Goal: Task Accomplishment & Management: Manage account settings

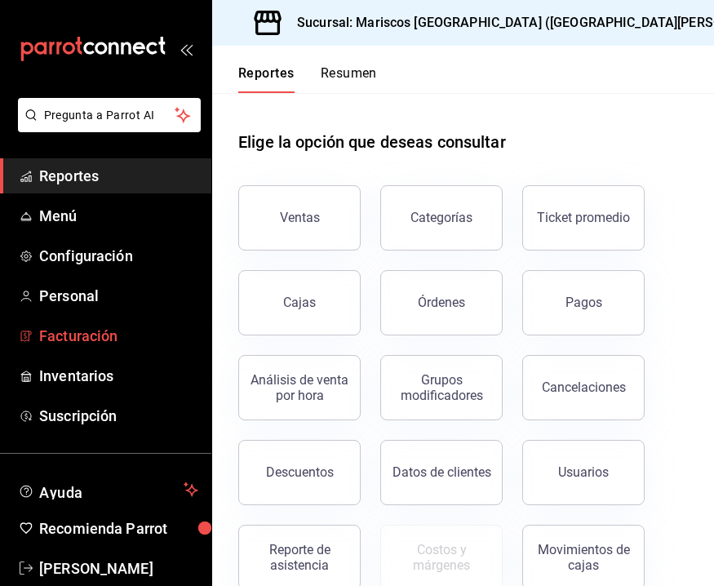
click at [98, 334] on span "Facturación" at bounding box center [118, 336] width 159 height 22
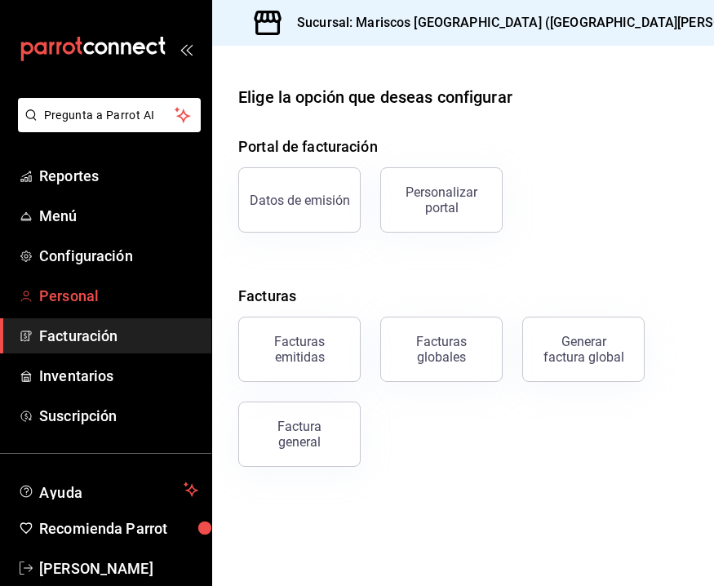
click at [92, 293] on span "Personal" at bounding box center [118, 296] width 159 height 22
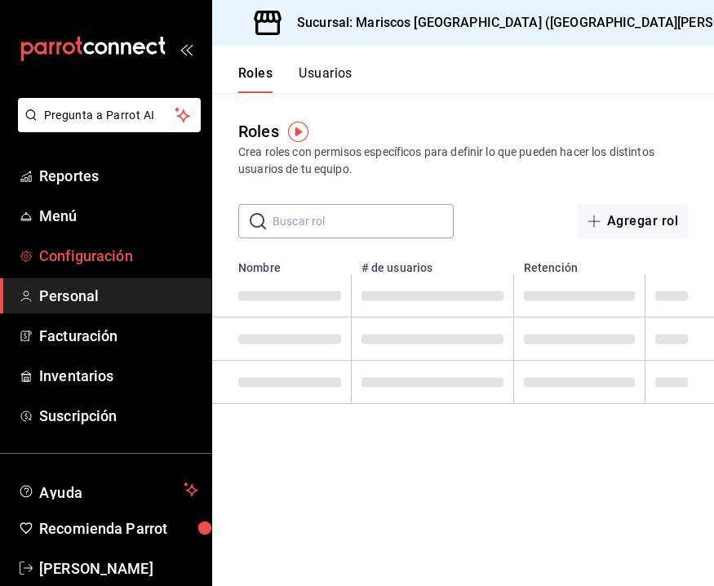
click at [94, 267] on link "Configuración" at bounding box center [105, 255] width 211 height 35
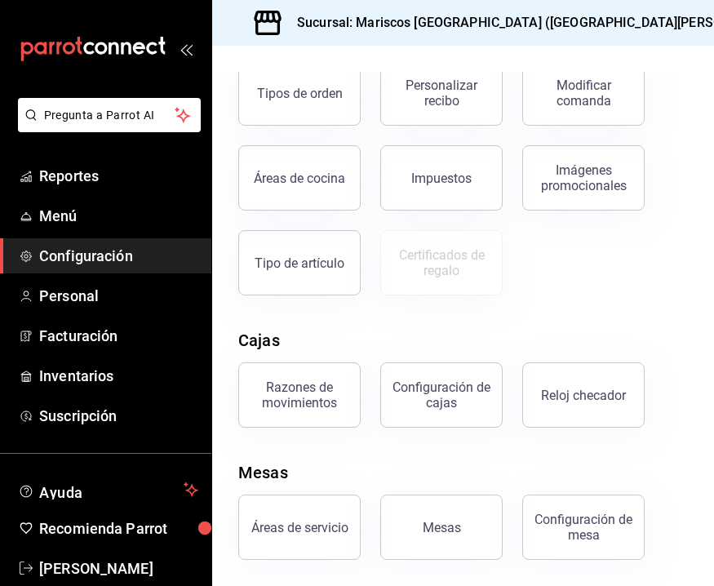
scroll to position [411, 0]
click at [452, 527] on div "Mesas" at bounding box center [442, 528] width 38 height 16
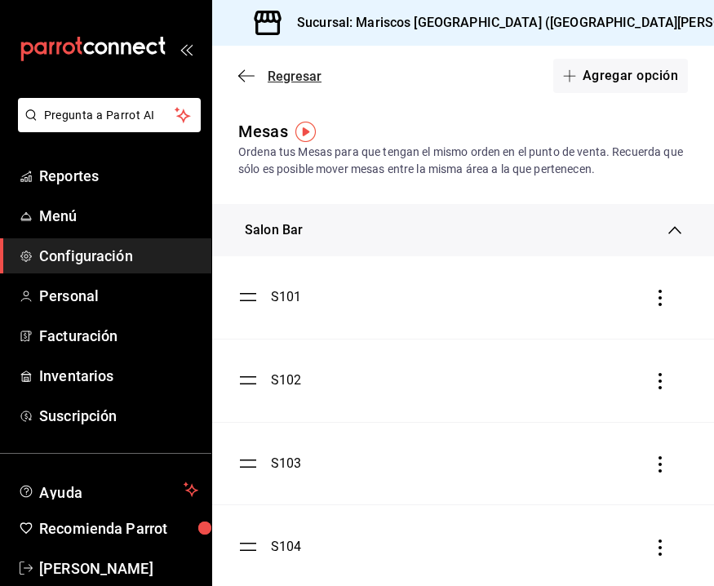
click at [252, 81] on icon "button" at bounding box center [246, 76] width 16 height 15
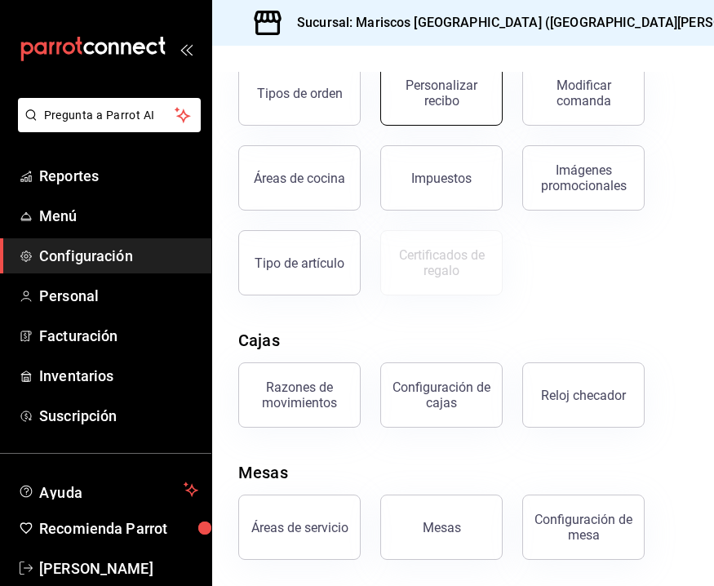
scroll to position [411, 0]
click at [305, 539] on button "Áreas de servicio" at bounding box center [299, 526] width 122 height 65
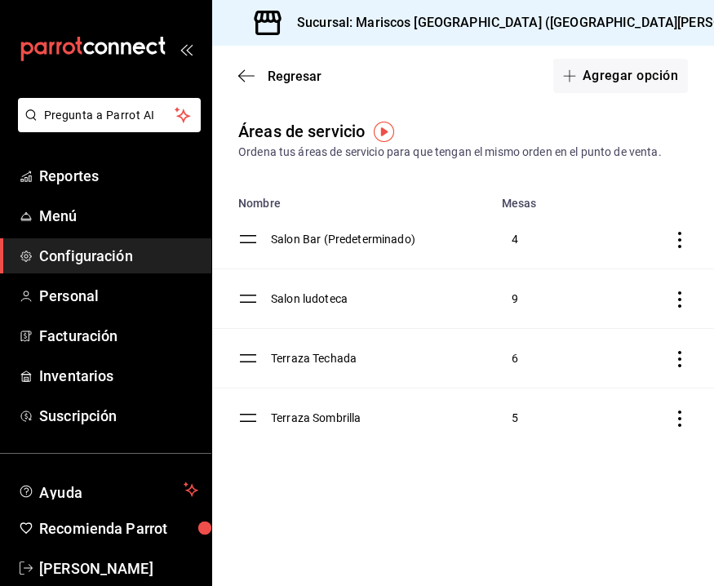
click at [265, 304] on td "discountsTable" at bounding box center [241, 299] width 59 height 60
click at [286, 303] on td "Salon ludoteca" at bounding box center [381, 299] width 221 height 60
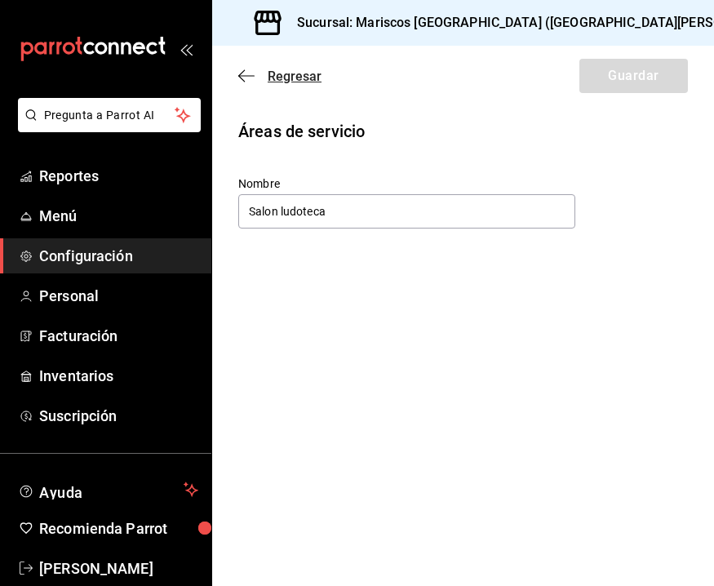
click at [250, 71] on icon "button" at bounding box center [246, 76] width 16 height 15
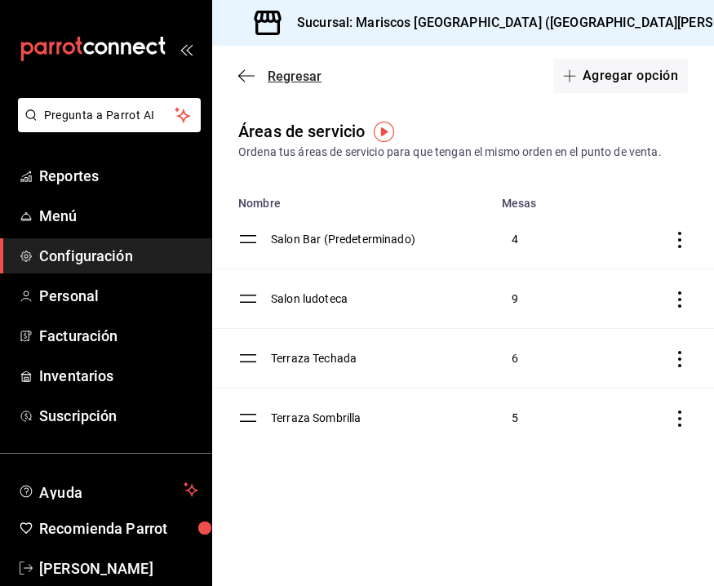
click at [246, 69] on span "Regresar" at bounding box center [279, 77] width 83 height 16
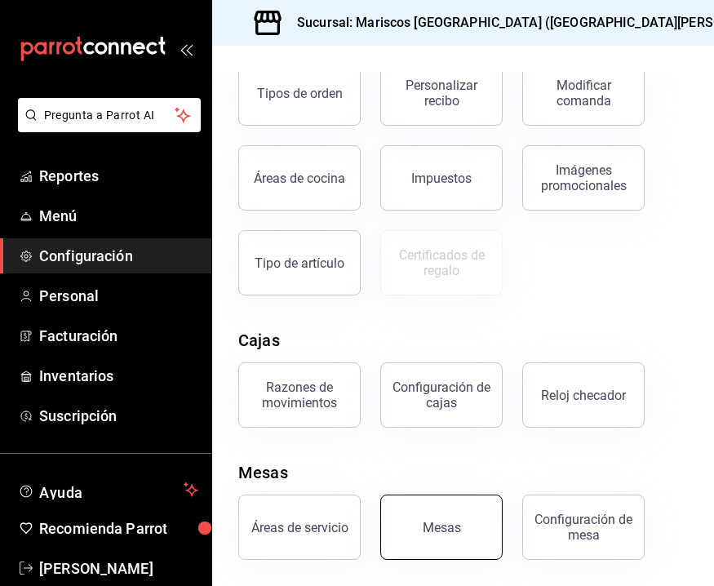
scroll to position [411, 0]
click at [447, 521] on div "Mesas" at bounding box center [442, 528] width 38 height 16
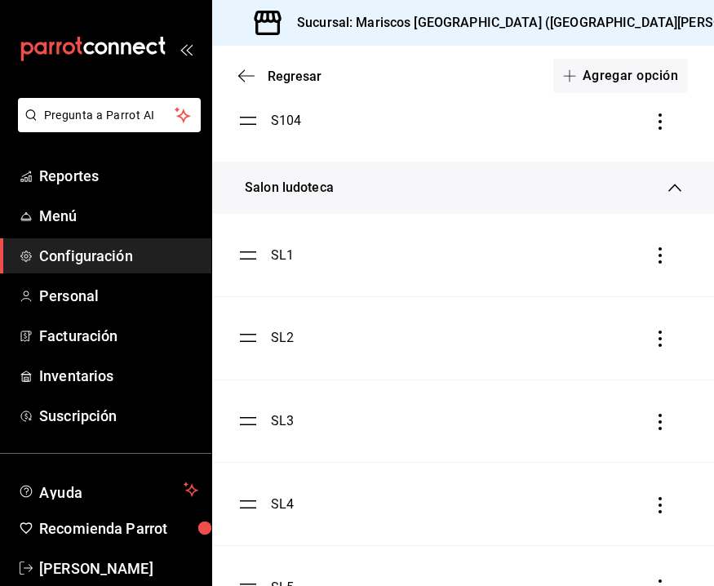
scroll to position [428, 0]
click at [253, 259] on ul "SL1 SL2 SL3 SL4 SL5 SL6 SL7 SL9 SL10" at bounding box center [463, 584] width 502 height 746
click at [250, 255] on ul "SL1 SL2 SL3 SL4 SL5 SL6 SL7 SL9 SL10" at bounding box center [463, 584] width 502 height 746
click at [248, 260] on ul "SL1 SL2 SL3 SL4 SL5 SL6 SL7 SL9 SL10" at bounding box center [463, 584] width 502 height 746
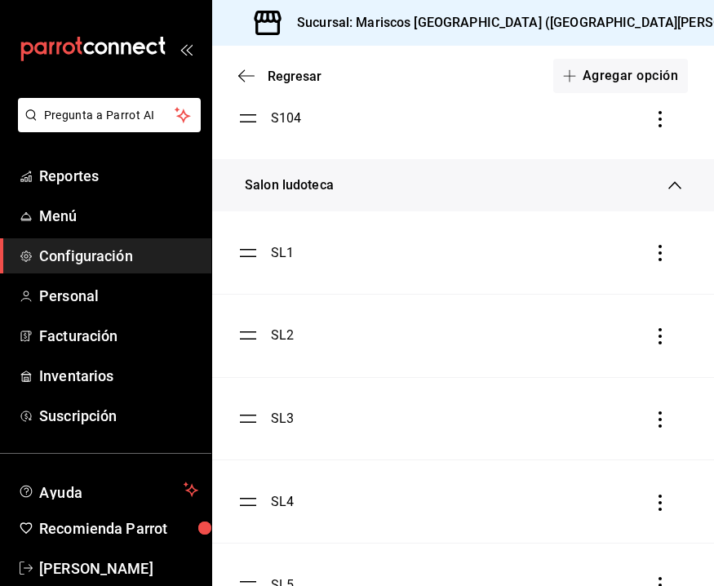
click at [250, 257] on ul "SL1 SL2 SL3 SL4 SL5 SL6 SL7 SL9 SL10" at bounding box center [463, 584] width 502 height 746
click at [656, 254] on icon "button" at bounding box center [660, 253] width 16 height 16
click at [241, 255] on div at bounding box center [357, 293] width 714 height 586
click at [241, 255] on ul "SL1 SL2 SL3 SL4 SL5 SL6 SL7 SL9 SL10" at bounding box center [463, 584] width 502 height 746
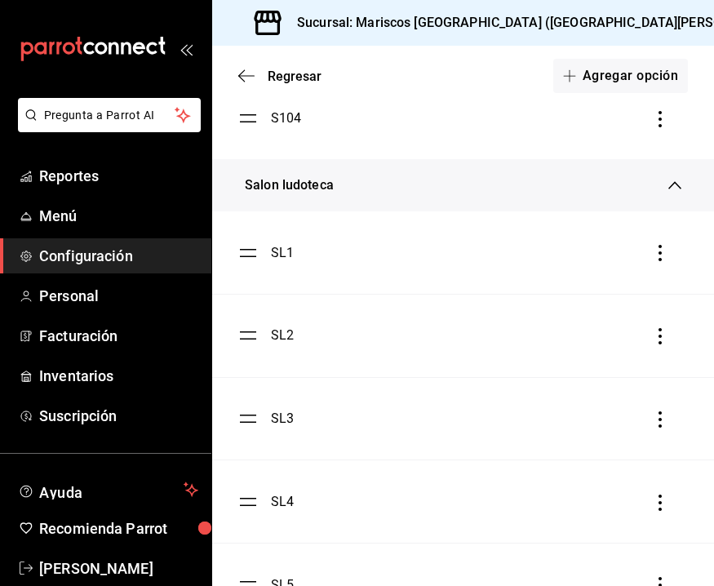
click at [241, 255] on ul "SL1 SL2 SL3 SL4 SL5 SL6 SL7 SL9 SL10" at bounding box center [463, 584] width 502 height 746
click at [248, 82] on icon "button" at bounding box center [246, 76] width 16 height 15
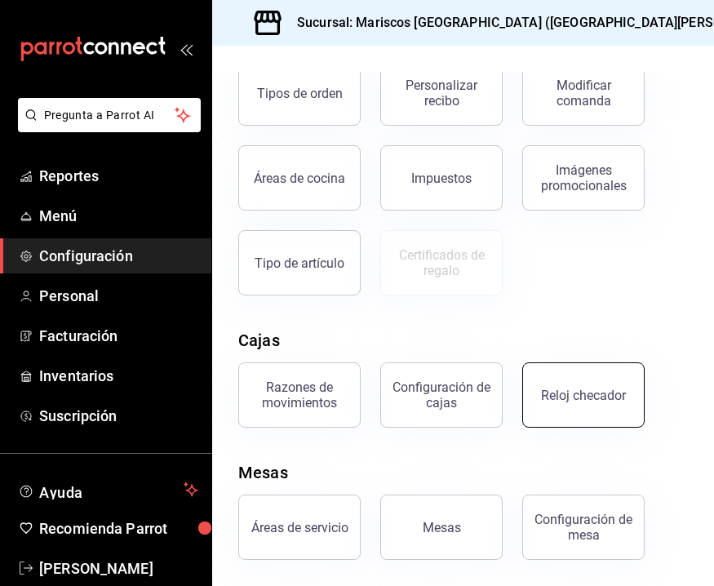
scroll to position [411, 0]
click at [587, 399] on div "Reloj checador" at bounding box center [583, 396] width 85 height 16
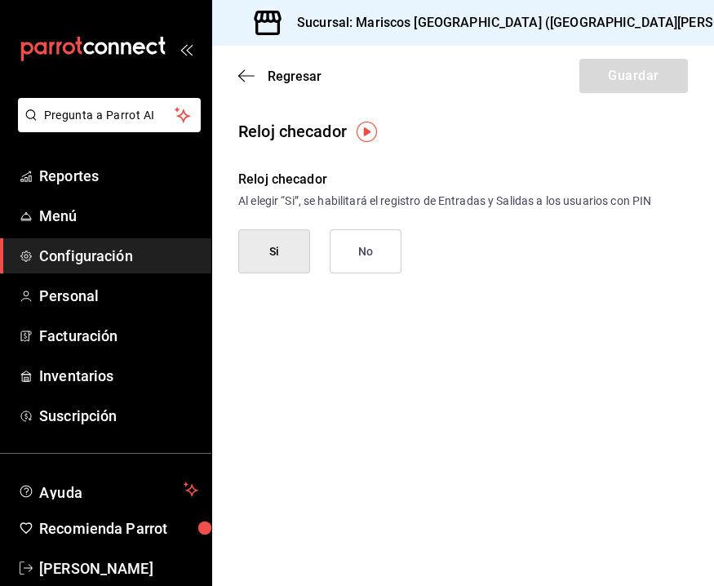
click at [278, 255] on button "Si" at bounding box center [274, 251] width 72 height 44
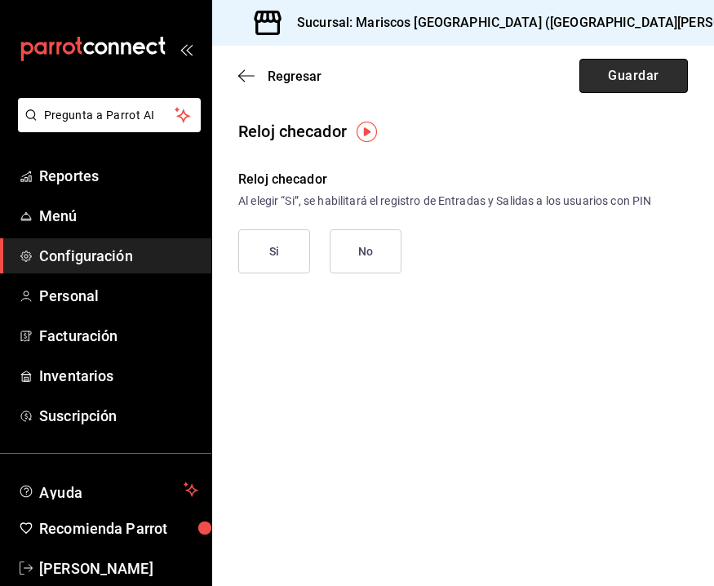
click at [649, 76] on button "Guardar" at bounding box center [633, 76] width 109 height 34
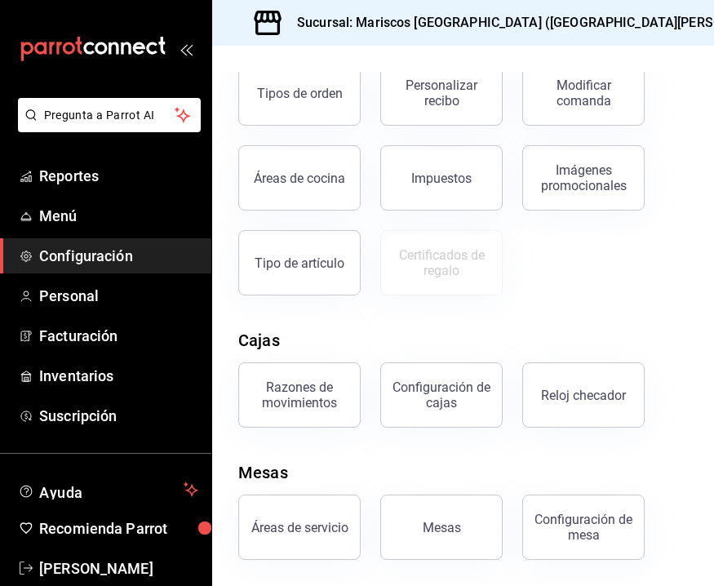
scroll to position [411, 0]
click at [578, 527] on div "Configuración de mesa" at bounding box center [583, 527] width 101 height 31
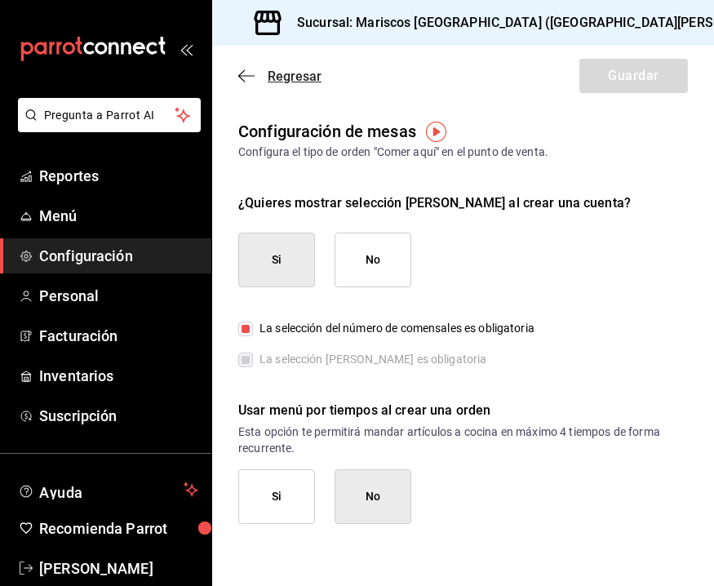
click at [243, 71] on icon "button" at bounding box center [241, 76] width 7 height 12
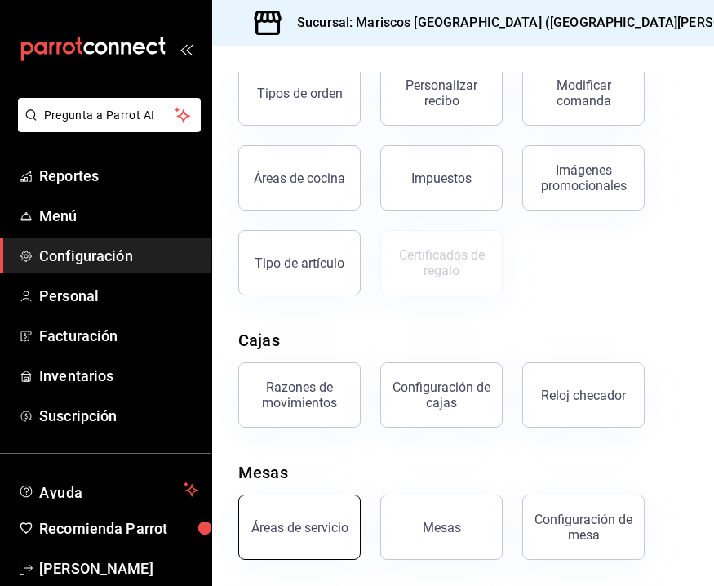
scroll to position [411, 0]
click at [308, 538] on button "Áreas de servicio" at bounding box center [299, 526] width 122 height 65
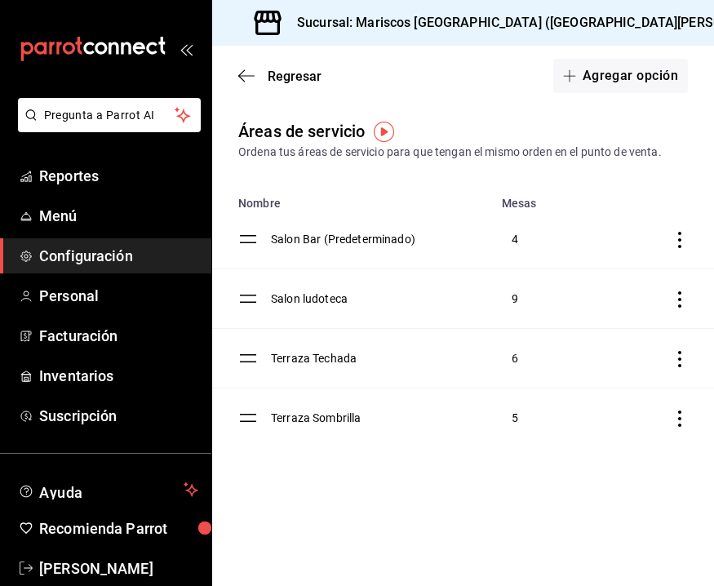
click at [350, 236] on td "Salon Bar (Predeterminado)" at bounding box center [381, 240] width 221 height 60
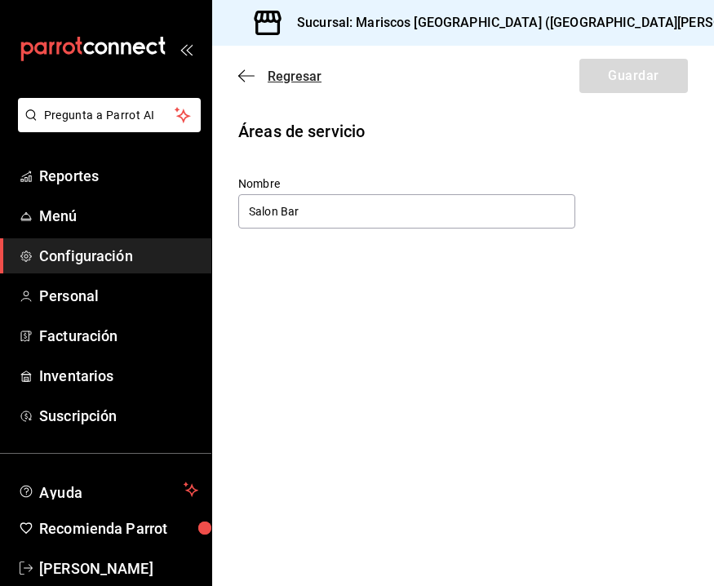
click at [244, 72] on icon "button" at bounding box center [246, 76] width 16 height 15
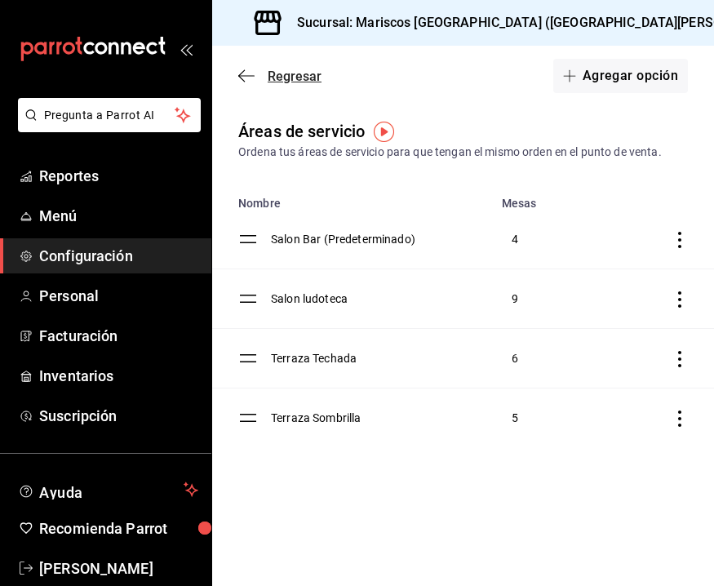
click at [242, 71] on icon "button" at bounding box center [246, 76] width 16 height 15
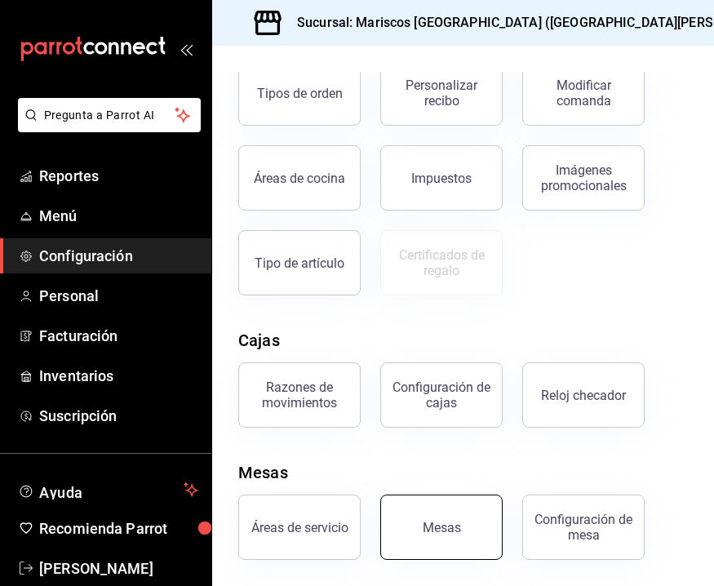
scroll to position [411, 0]
click at [441, 516] on button "Mesas" at bounding box center [441, 526] width 122 height 65
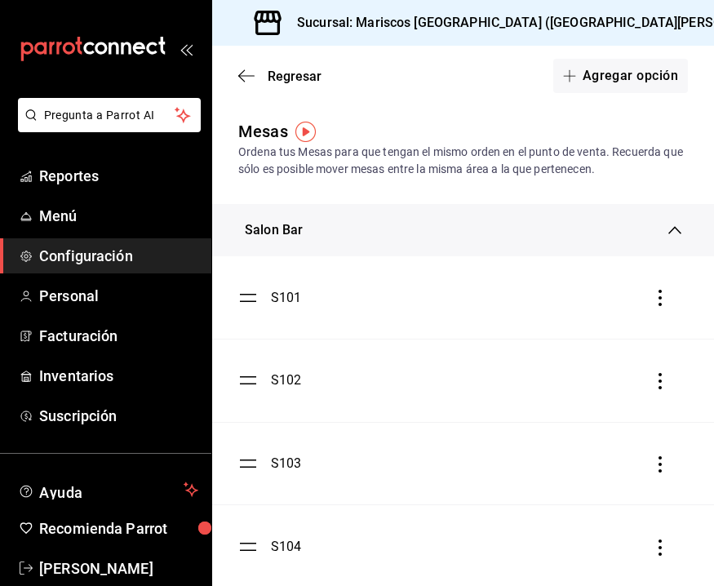
click at [250, 303] on ul "S101 S102 S103 S104" at bounding box center [463, 421] width 502 height 331
click at [283, 292] on div "S101" at bounding box center [286, 297] width 31 height 20
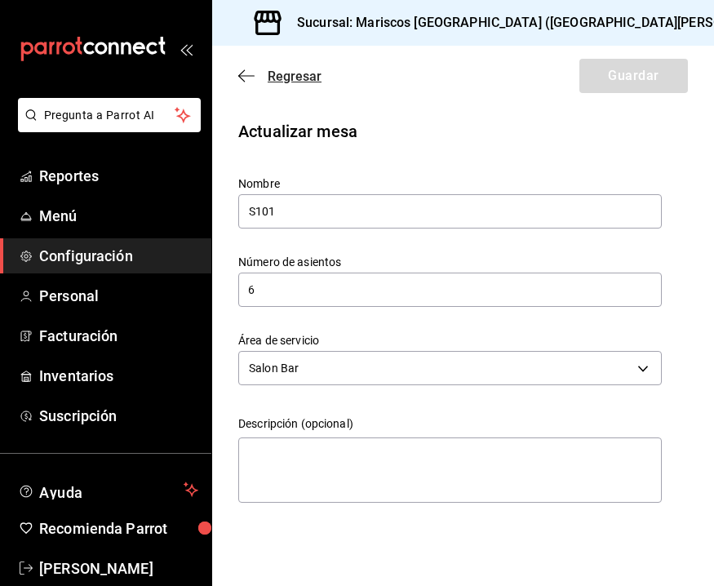
click at [240, 80] on icon "button" at bounding box center [246, 76] width 16 height 15
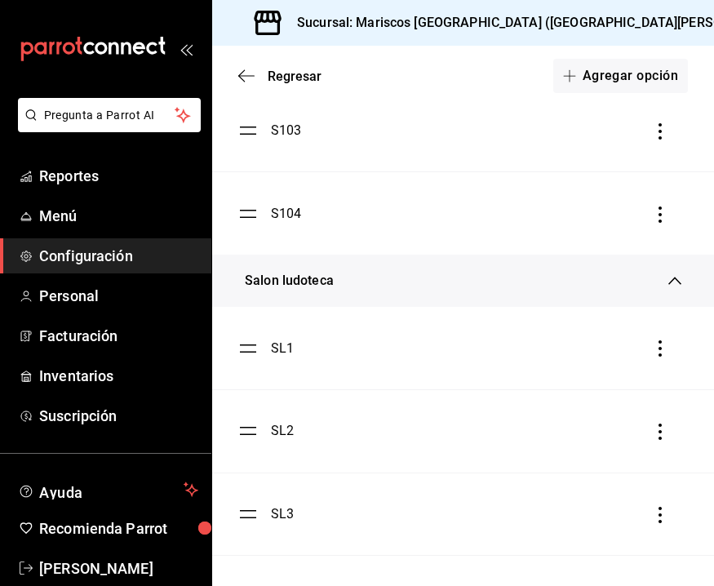
scroll to position [374, 0]
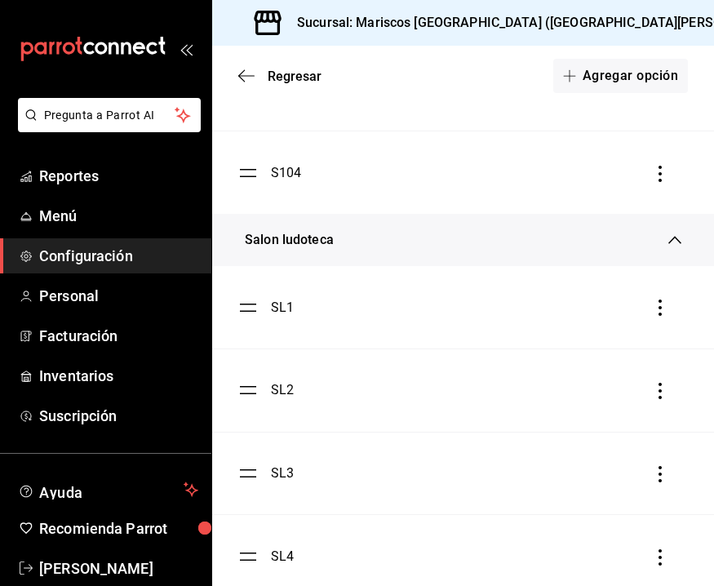
click at [286, 308] on div "SL1" at bounding box center [282, 308] width 23 height 20
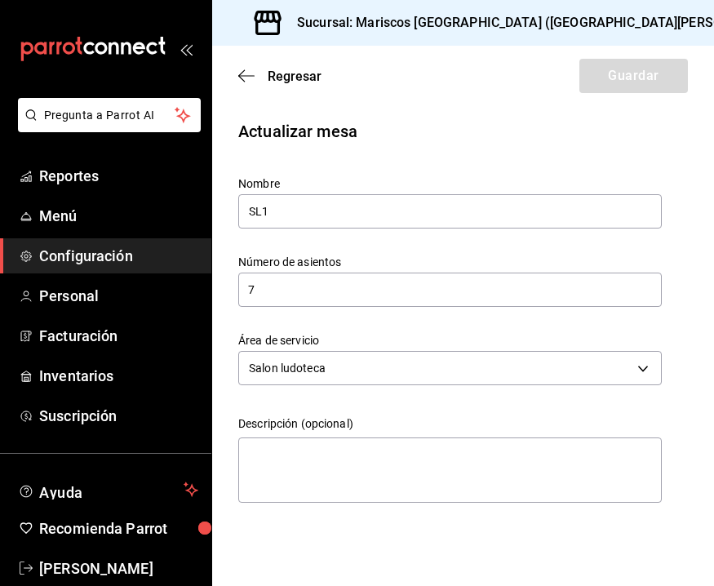
click at [311, 298] on input "7" at bounding box center [449, 289] width 423 height 33
type input "6"
click at [667, 80] on button "Guardar" at bounding box center [633, 76] width 109 height 34
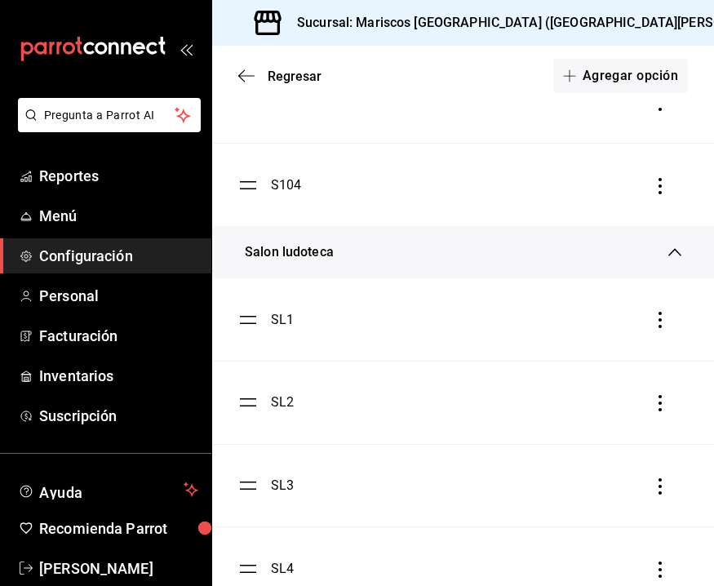
scroll to position [402, 0]
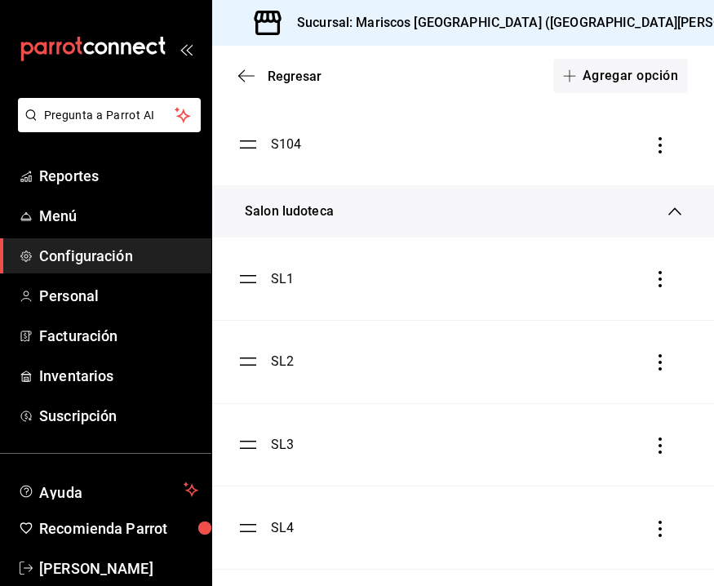
click at [286, 356] on div "SL2" at bounding box center [282, 362] width 23 height 20
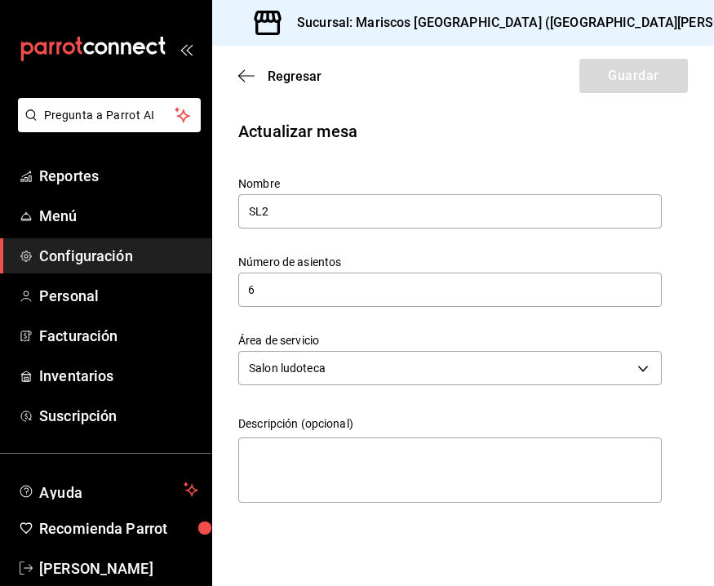
click at [423, 289] on input "6" at bounding box center [449, 289] width 423 height 33
type input "7"
click at [239, 78] on icon "button" at bounding box center [246, 76] width 16 height 15
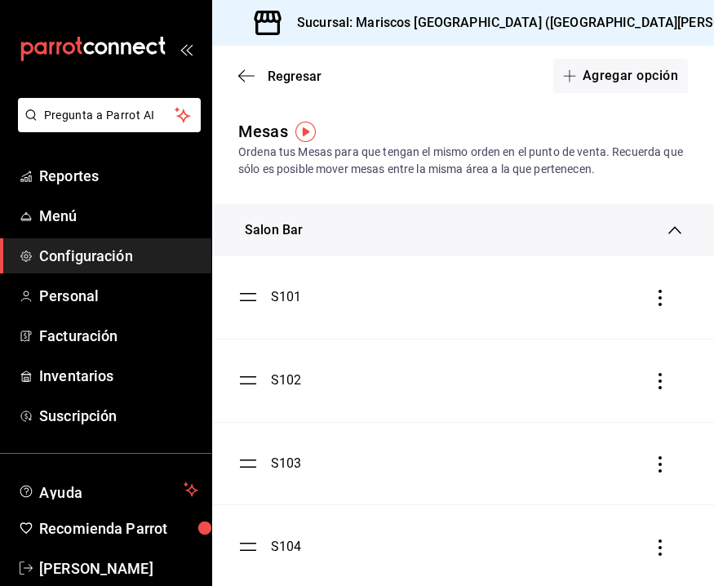
click at [256, 454] on ul "S101 S102 S103 S104" at bounding box center [463, 421] width 502 height 331
click at [272, 462] on div "S103" at bounding box center [286, 464] width 31 height 20
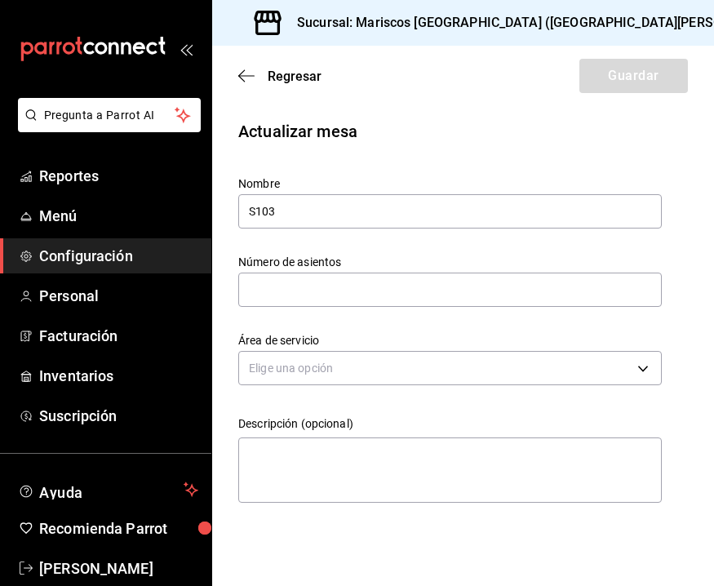
type input "6"
type input "f3792312-964d-4cd7-a21b-cb61ece68b3e"
click at [351, 292] on input "6" at bounding box center [449, 289] width 423 height 33
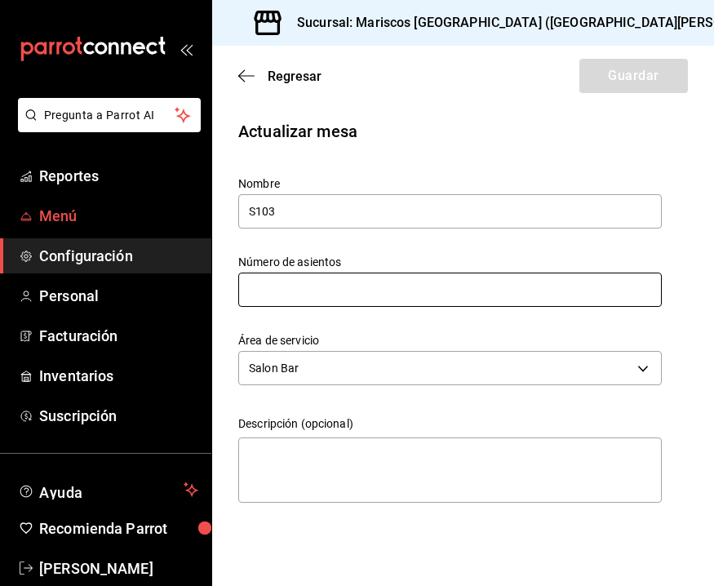
type input "4"
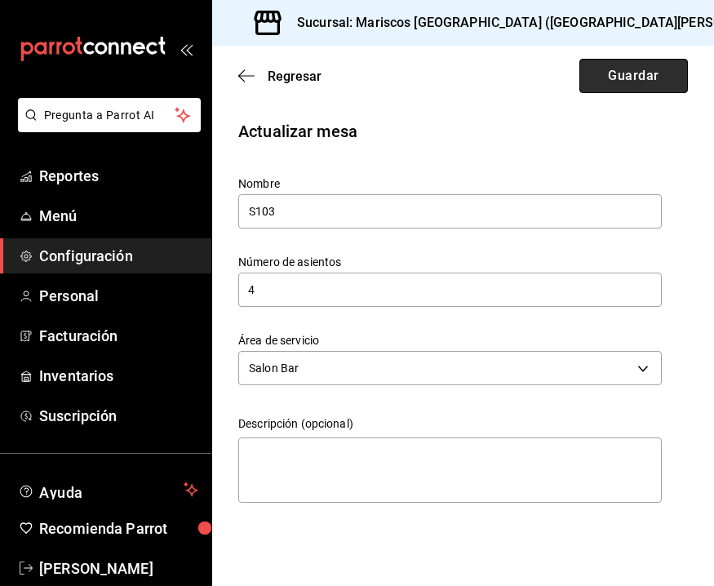
click at [610, 78] on button "Guardar" at bounding box center [633, 76] width 109 height 34
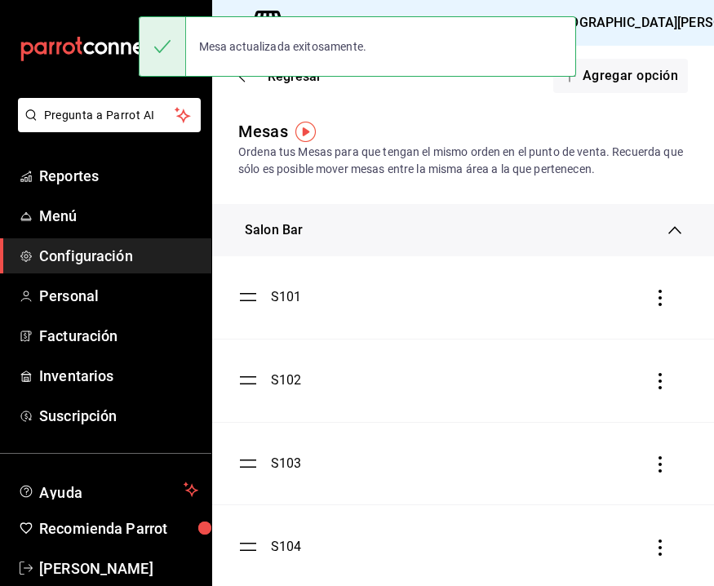
click at [232, 91] on div "Regresar Agregar opción" at bounding box center [463, 76] width 502 height 60
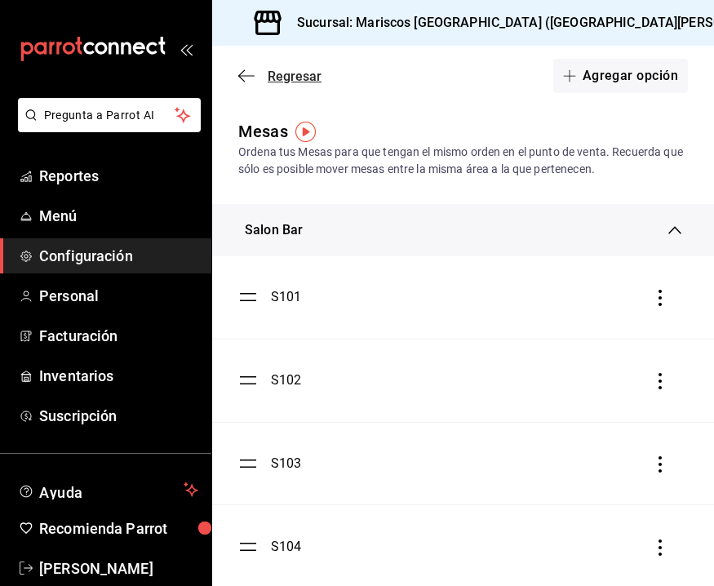
click at [252, 70] on icon "button" at bounding box center [246, 76] width 16 height 15
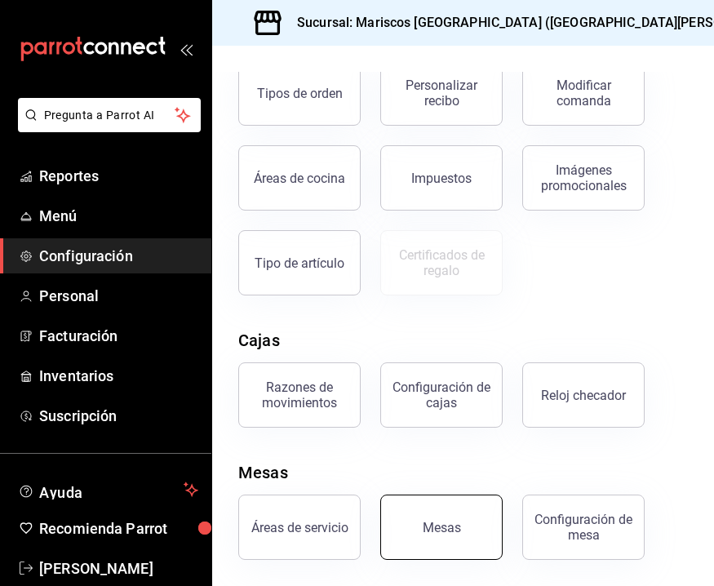
scroll to position [411, 0]
click at [436, 524] on div "Mesas" at bounding box center [442, 528] width 38 height 16
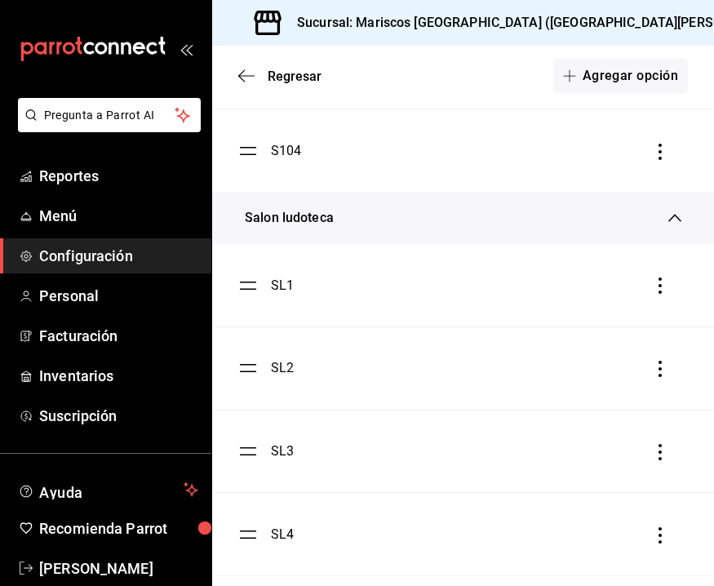
scroll to position [397, 0]
click at [261, 447] on div "SL3" at bounding box center [265, 450] width 55 height 20
click at [286, 451] on div "SL3" at bounding box center [282, 450] width 23 height 20
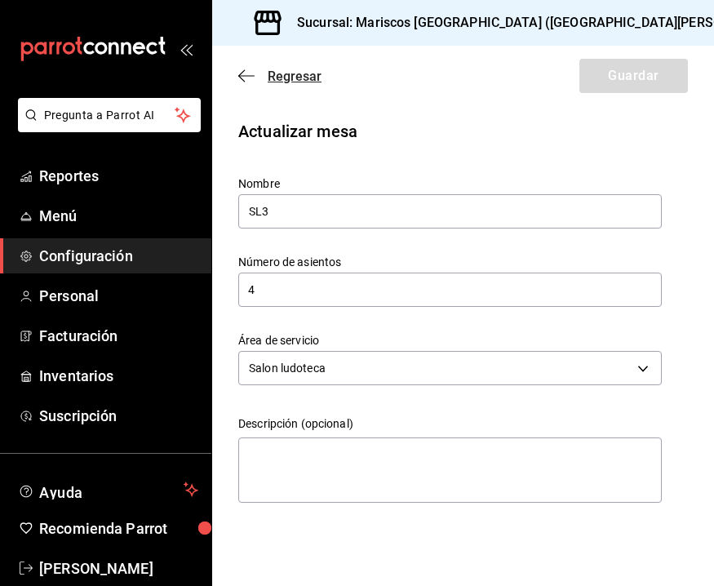
click at [246, 69] on span "Regresar" at bounding box center [279, 77] width 83 height 16
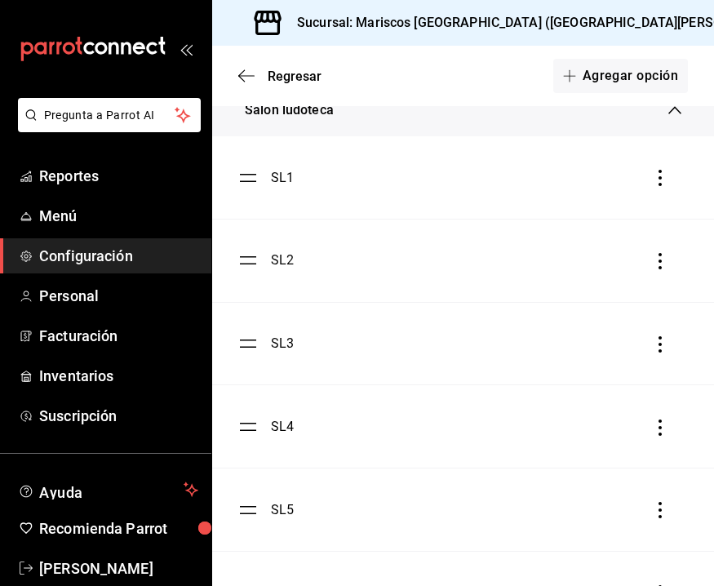
scroll to position [495, 0]
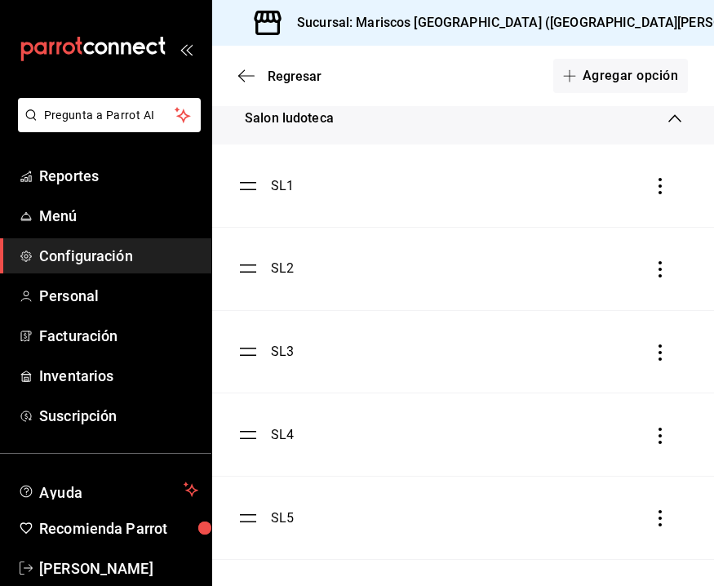
click at [277, 431] on div "SL4" at bounding box center [282, 435] width 23 height 20
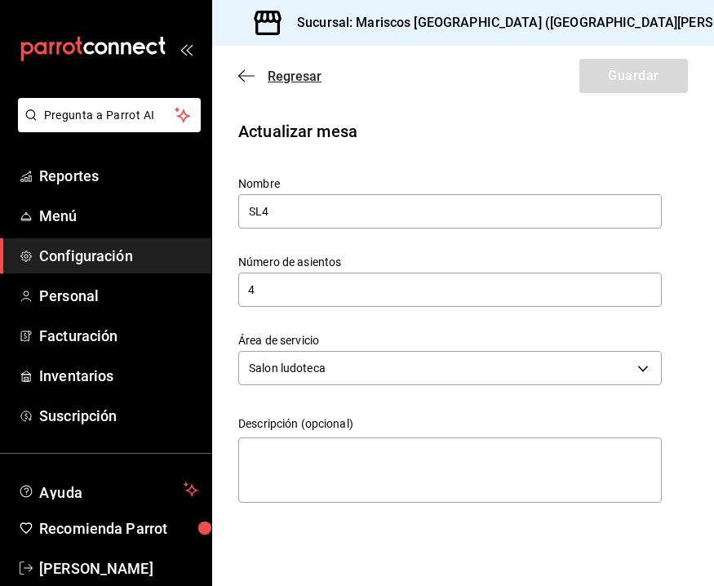
click at [239, 72] on icon "button" at bounding box center [246, 76] width 16 height 15
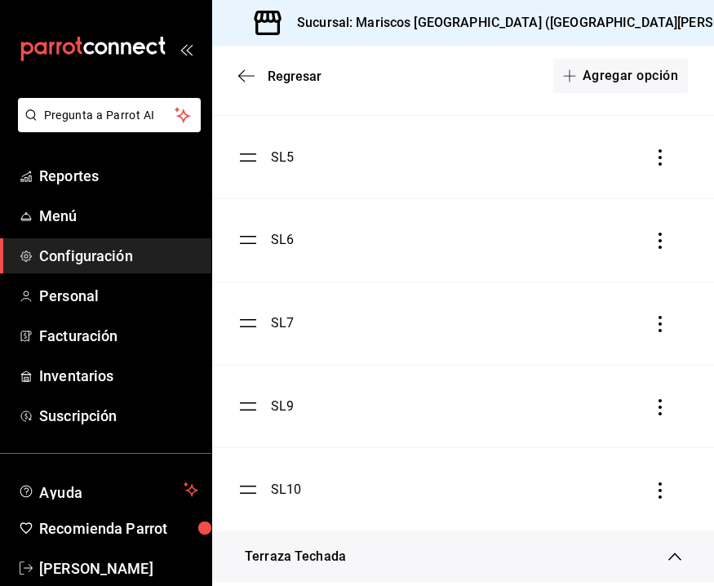
scroll to position [857, 0]
click at [281, 157] on div "SL5" at bounding box center [282, 156] width 23 height 20
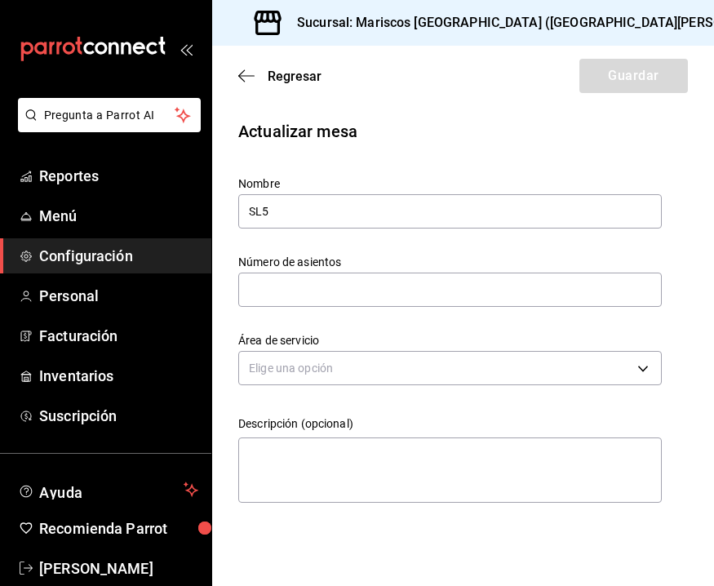
type input "4"
type input "b9114d12-0292-40d7-9d0b-08e7a6467e33"
click at [268, 291] on input "4" at bounding box center [449, 289] width 423 height 33
type input "2"
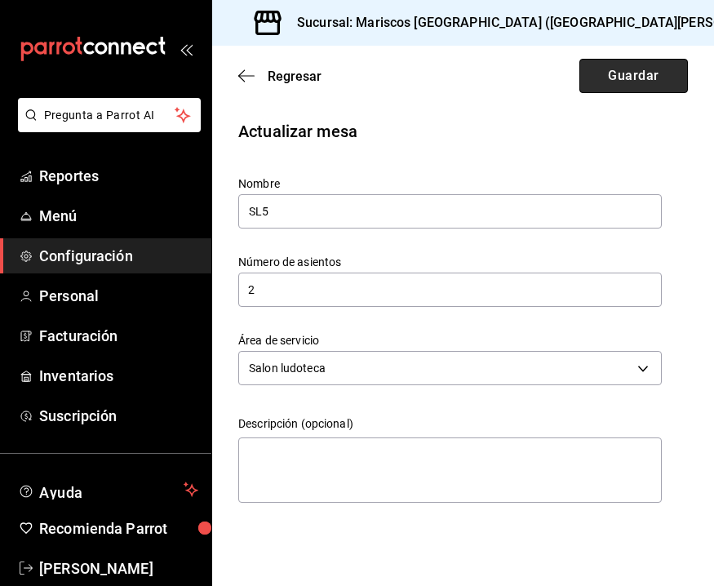
click at [675, 71] on button "Guardar" at bounding box center [633, 76] width 109 height 34
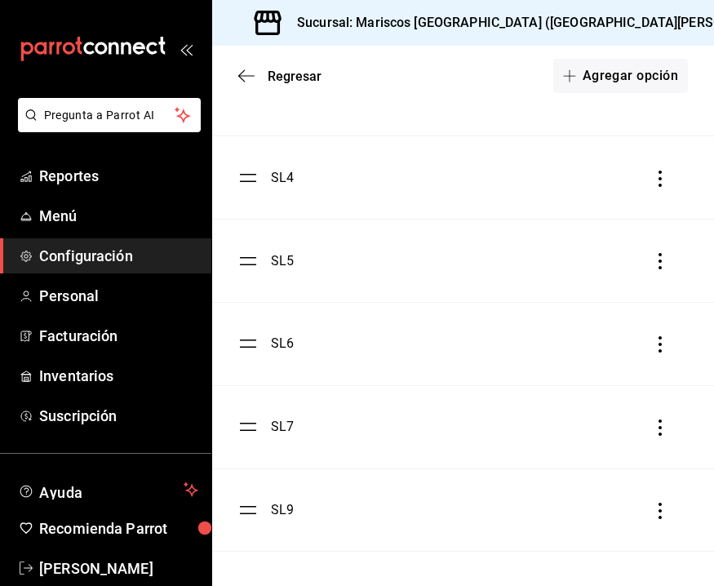
scroll to position [761, 0]
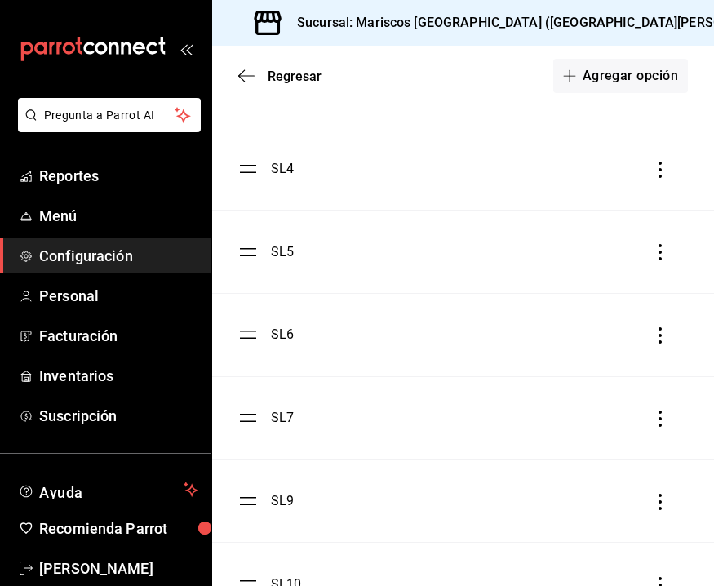
click at [285, 410] on div "SL7" at bounding box center [282, 418] width 23 height 20
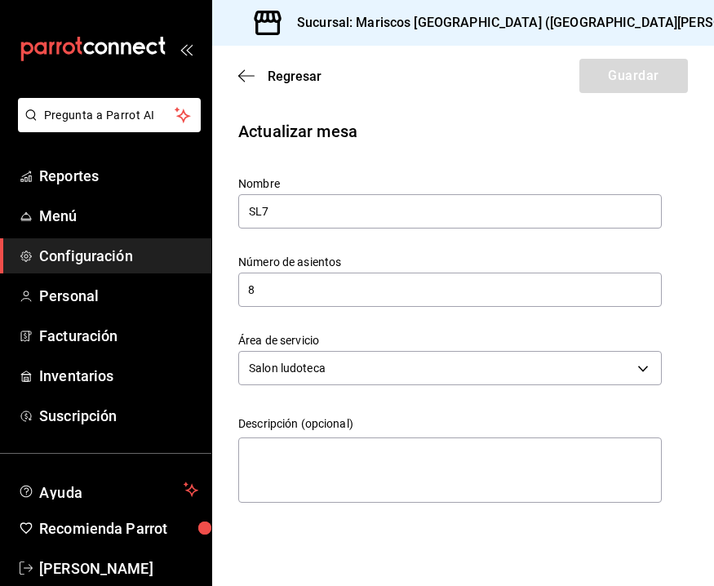
click at [299, 296] on input "8" at bounding box center [449, 289] width 423 height 33
type input "2"
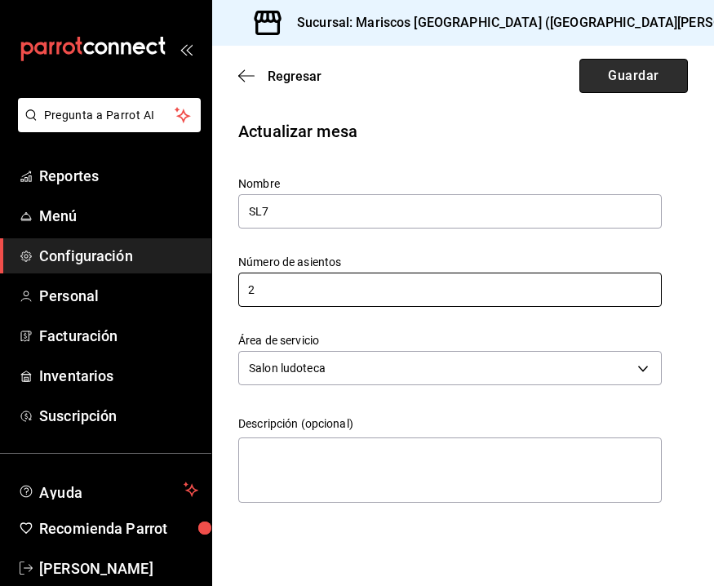
click at [642, 81] on button "Guardar" at bounding box center [633, 76] width 109 height 34
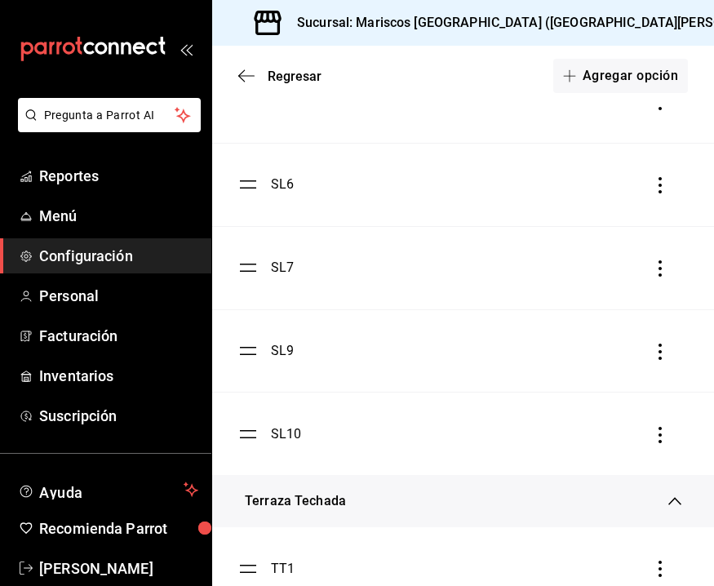
scroll to position [908, 0]
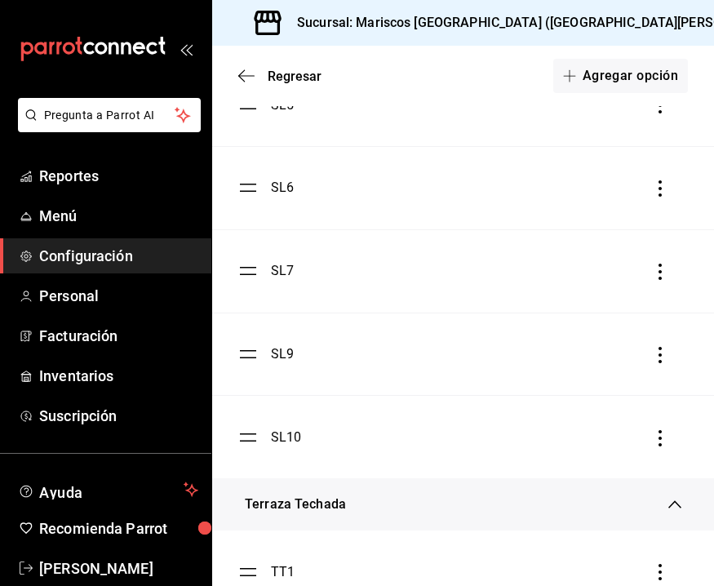
click at [249, 359] on ul "SL1 SL2 SL3 SL4 SL5 SL6 SL7 SL9 SL10" at bounding box center [463, 105] width 502 height 746
click at [277, 357] on div "SL9" at bounding box center [282, 354] width 23 height 20
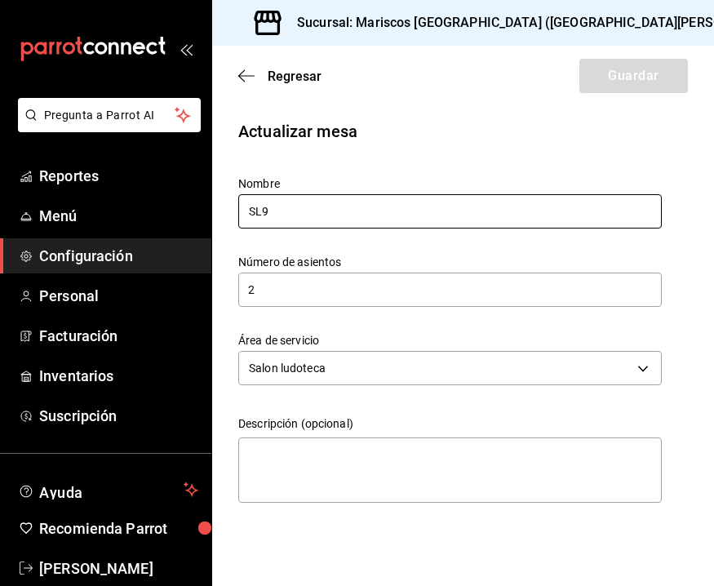
click at [370, 212] on input "SL9" at bounding box center [449, 211] width 423 height 34
type input "SL8"
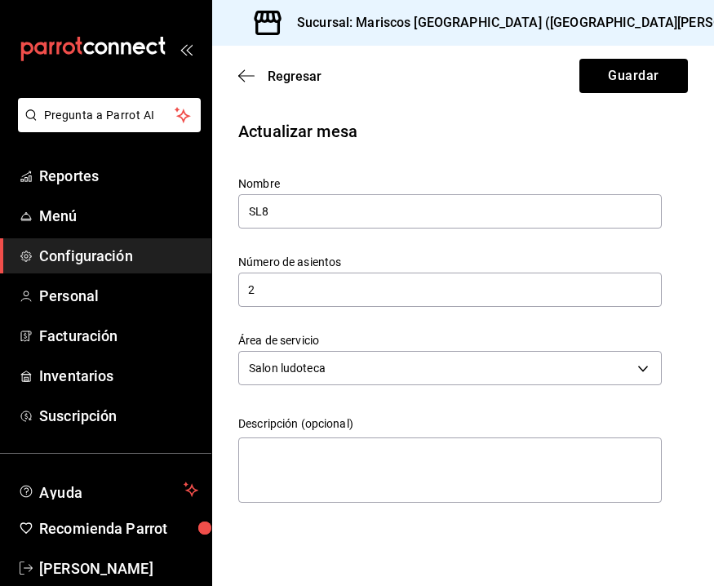
click at [441, 299] on input "2" at bounding box center [449, 289] width 423 height 33
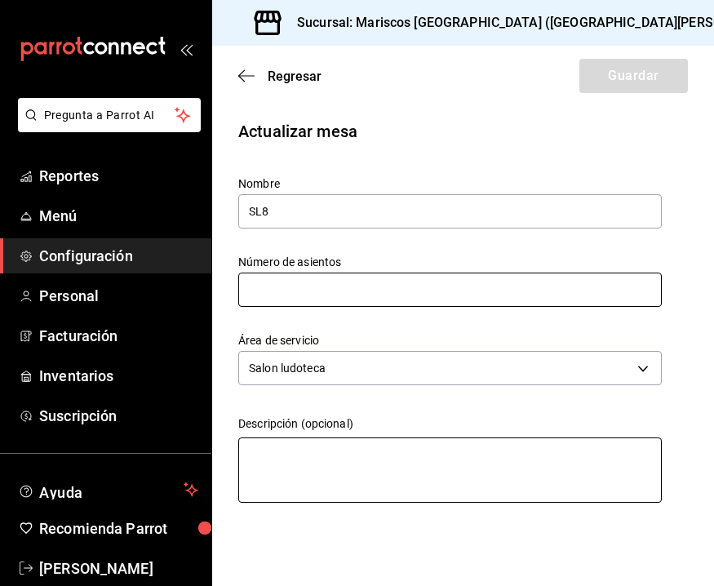
type input "4"
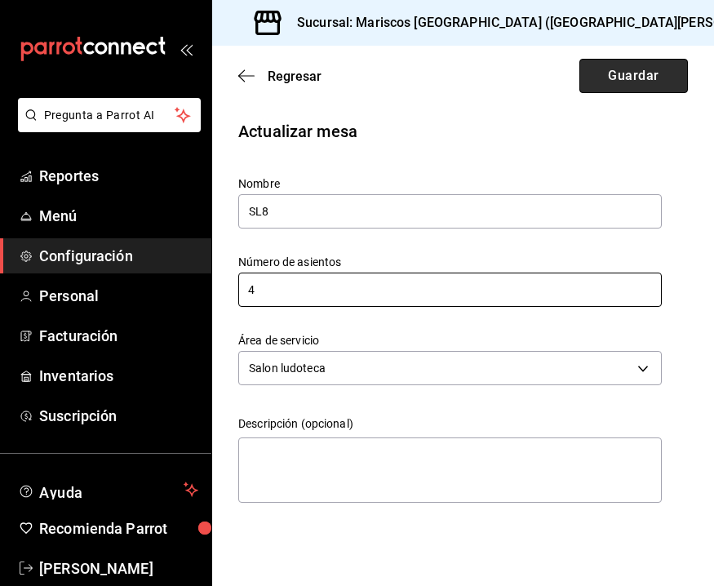
click at [599, 78] on button "Guardar" at bounding box center [633, 76] width 109 height 34
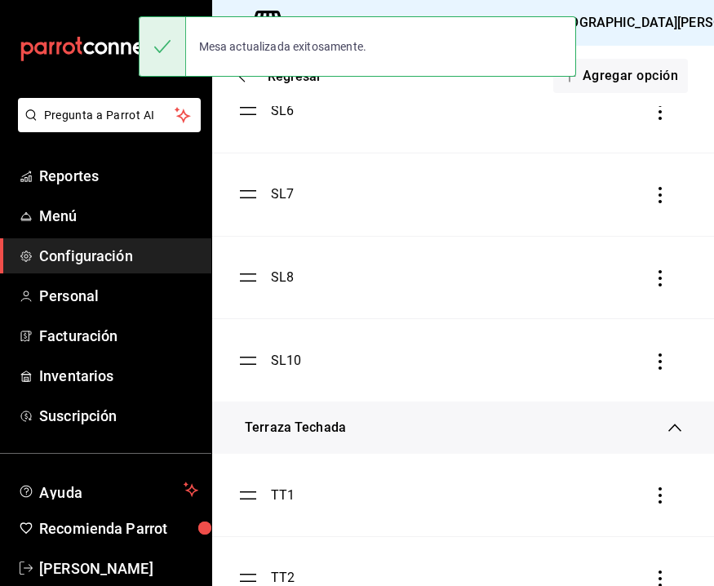
scroll to position [940, 0]
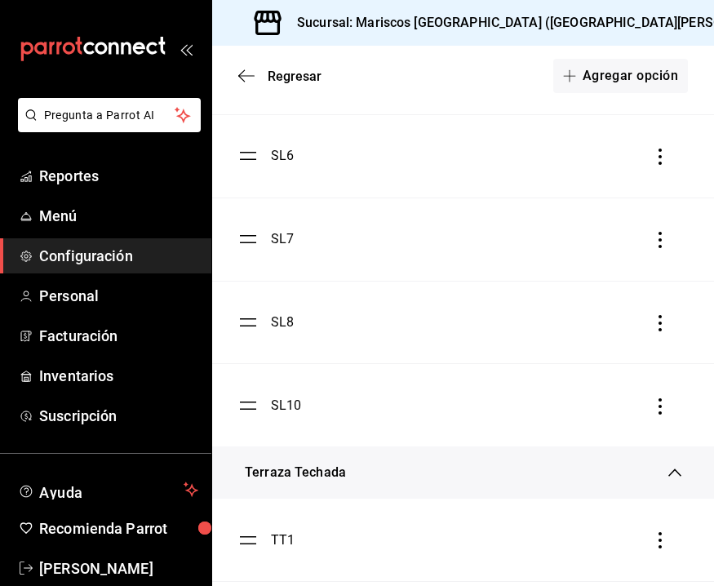
click at [290, 405] on div "SL10" at bounding box center [286, 406] width 31 height 20
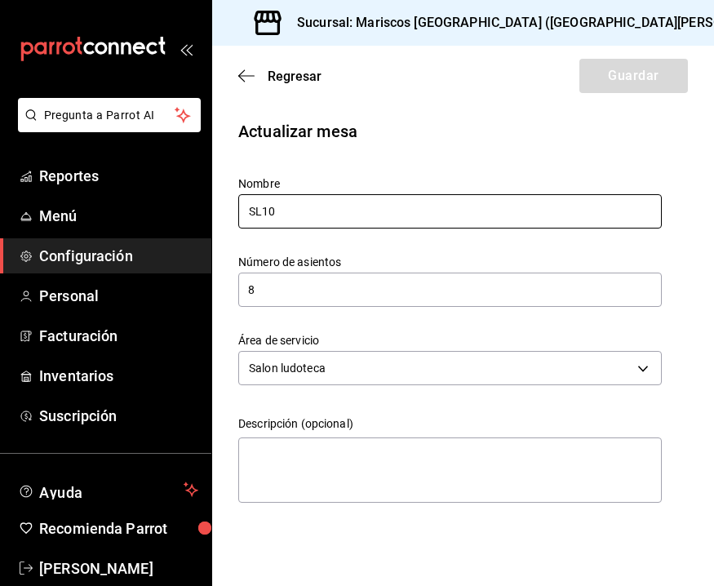
click at [308, 213] on input "SL10" at bounding box center [449, 211] width 423 height 34
type input "SL9"
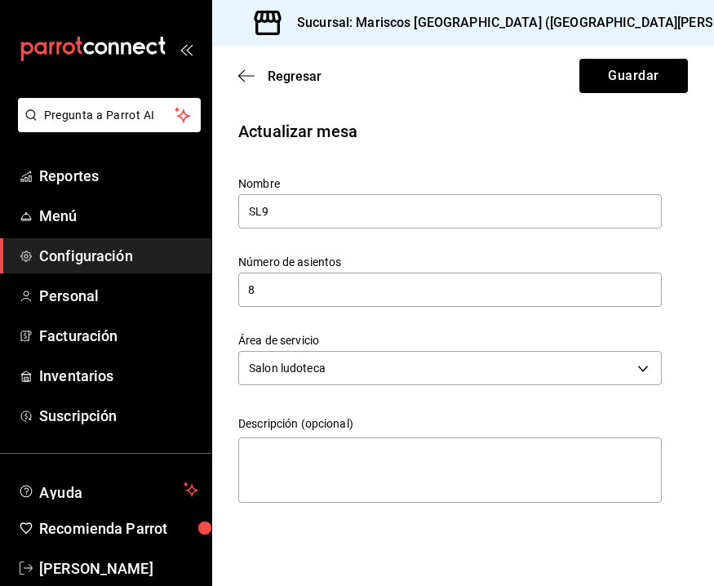
click at [317, 284] on input "8" at bounding box center [449, 289] width 423 height 33
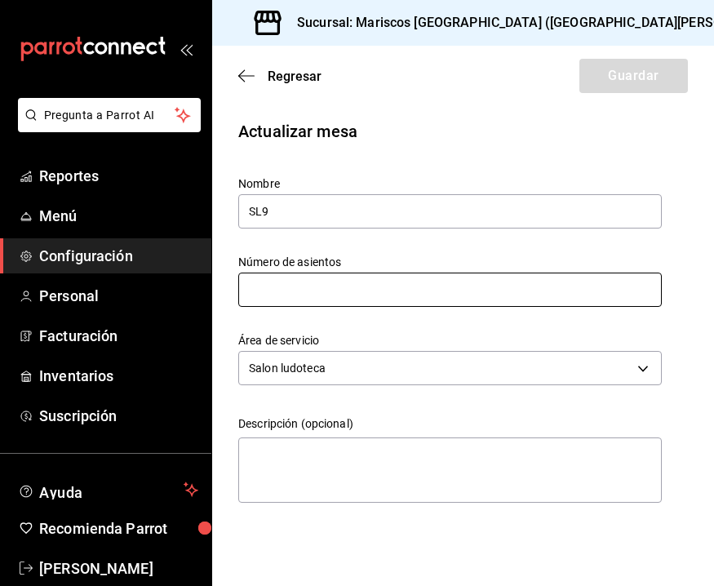
type input "4"
click at [624, 73] on button "Guardar" at bounding box center [633, 76] width 109 height 34
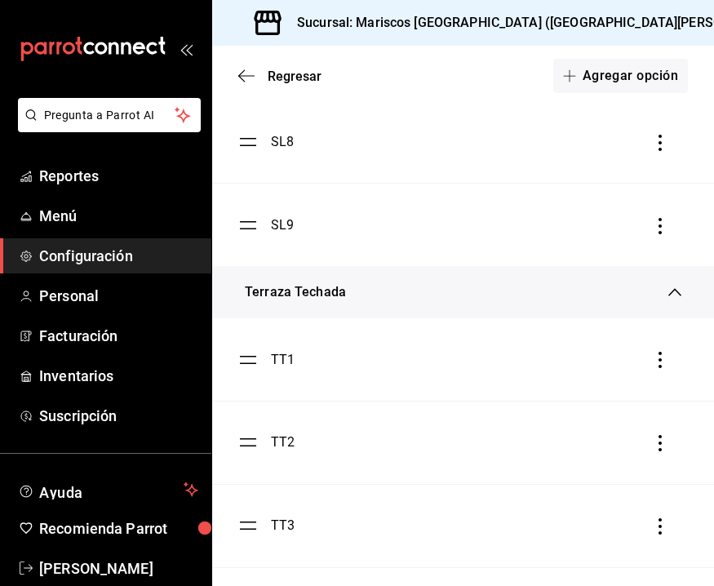
scroll to position [1108, 0]
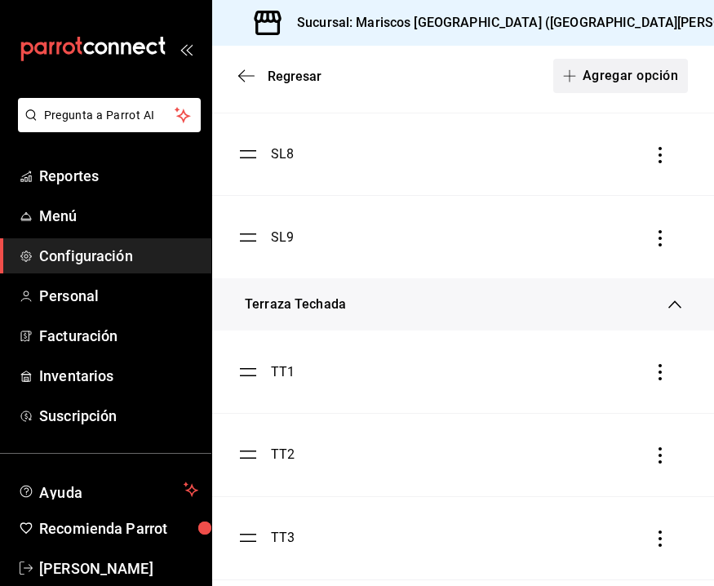
click at [638, 76] on button "Agregar opción" at bounding box center [620, 76] width 135 height 34
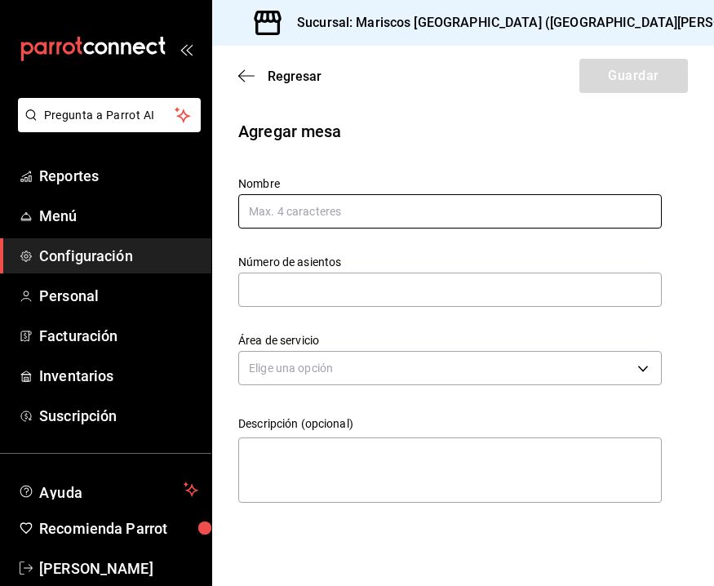
click at [425, 212] on input "text" at bounding box center [449, 211] width 423 height 34
type input "SL10"
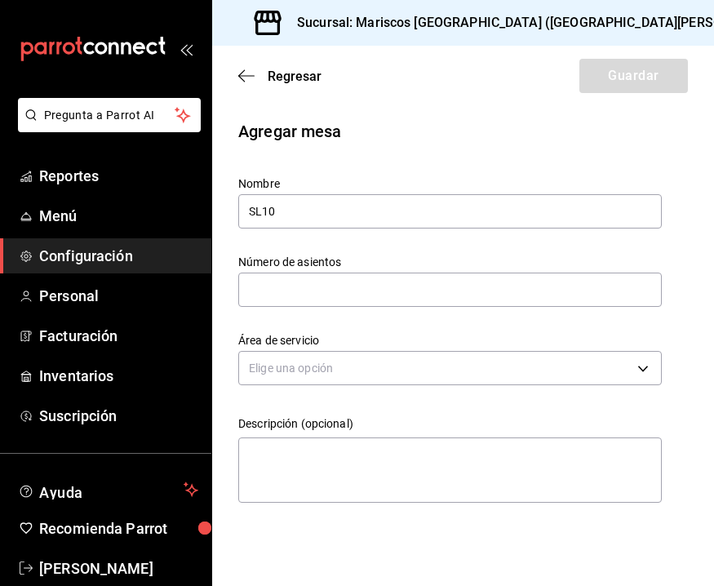
click at [422, 292] on input "text" at bounding box center [449, 289] width 423 height 33
type input "6"
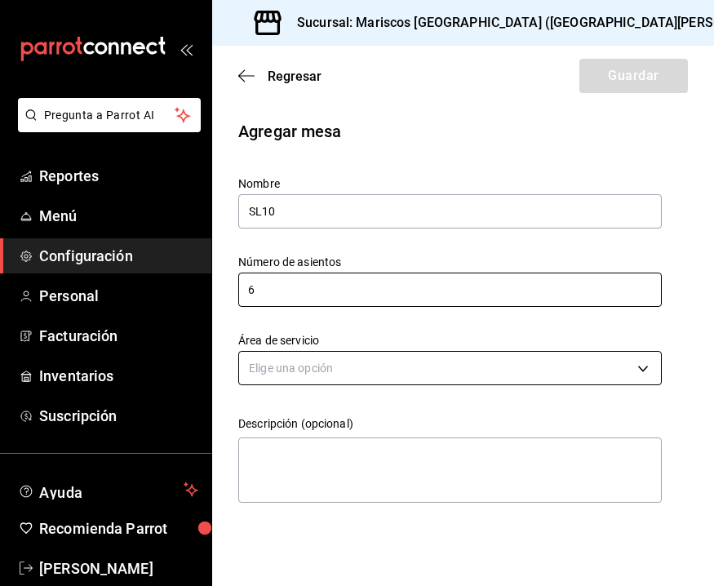
click at [346, 374] on body "Pregunta a Parrot AI Reportes Menú Configuración Personal Facturación Inventari…" at bounding box center [357, 293] width 714 height 586
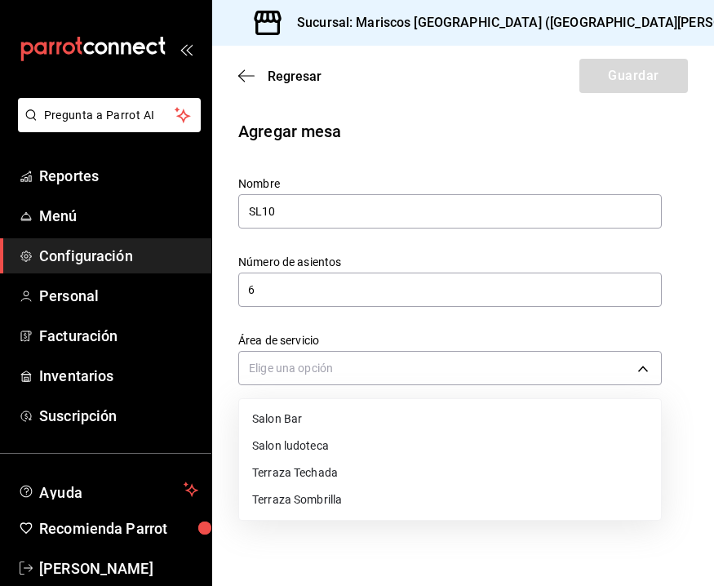
click at [329, 442] on li "Salon ludoteca" at bounding box center [450, 445] width 422 height 27
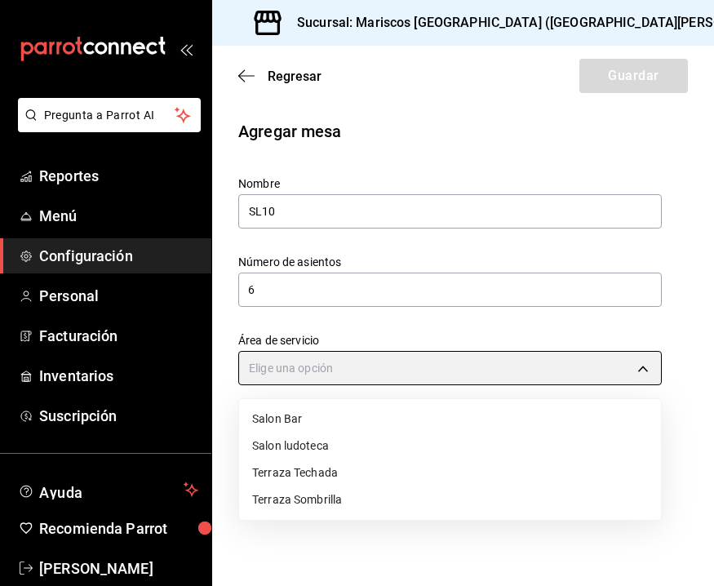
type input "b9114d12-0292-40d7-9d0b-08e7a6467e33"
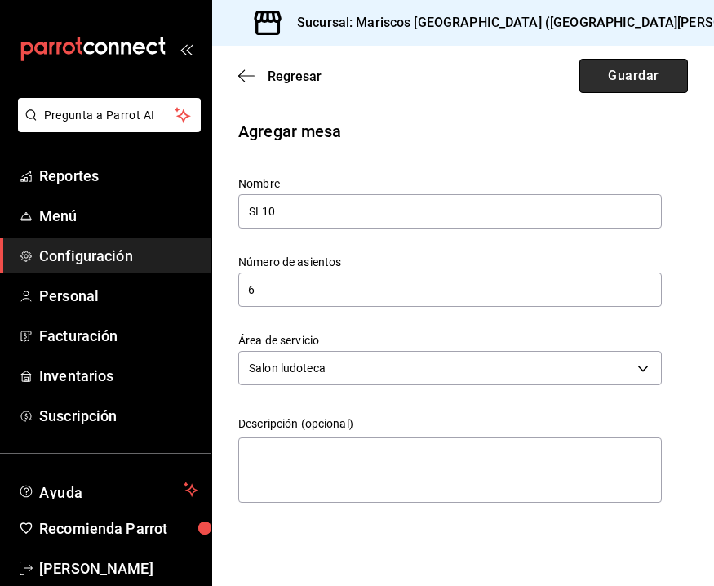
click at [619, 75] on button "Guardar" at bounding box center [633, 76] width 109 height 34
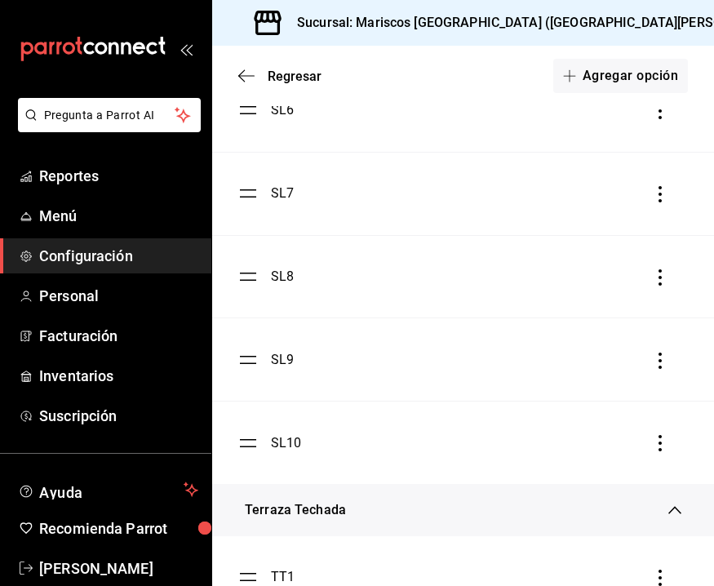
scroll to position [987, 0]
click at [291, 355] on div "SL9" at bounding box center [282, 358] width 23 height 20
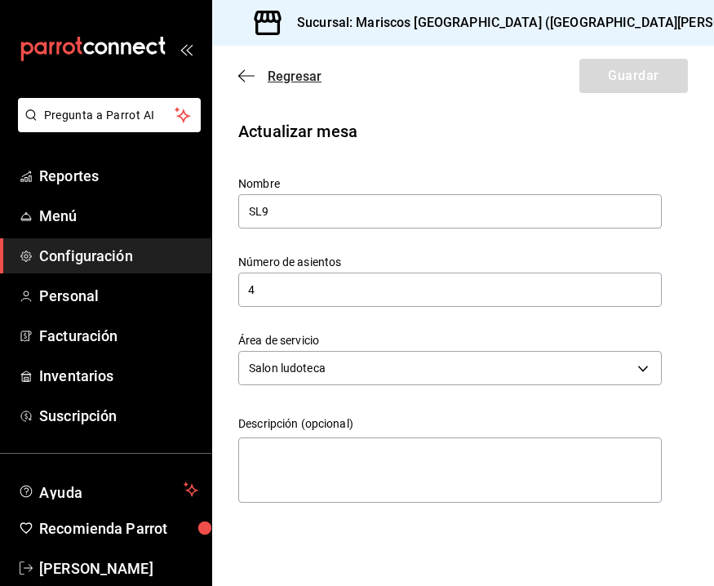
click at [267, 73] on span "Regresar" at bounding box center [279, 77] width 83 height 16
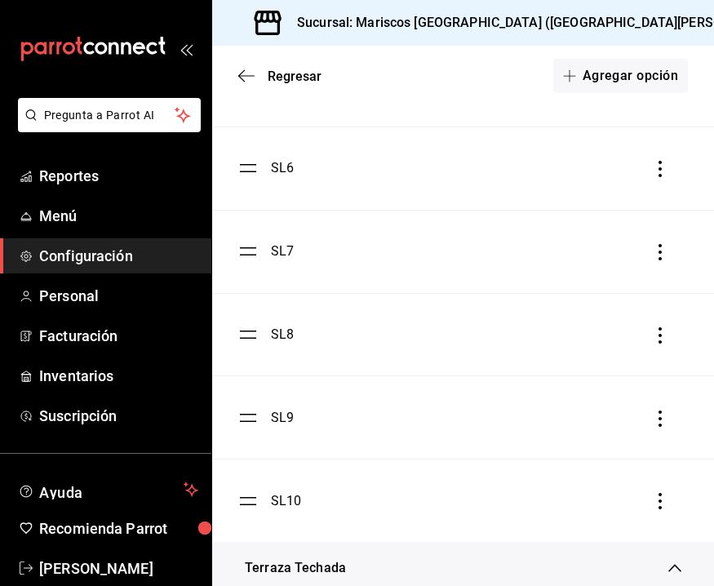
scroll to position [950, 0]
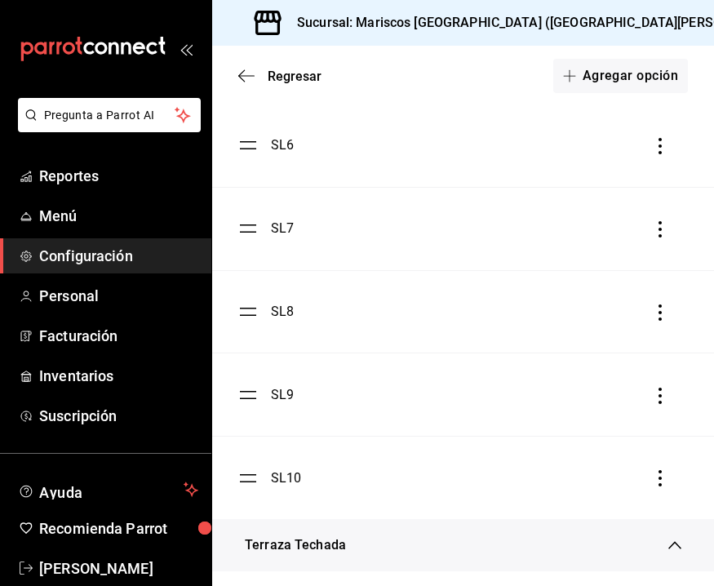
click at [289, 476] on div "SL10" at bounding box center [286, 478] width 31 height 20
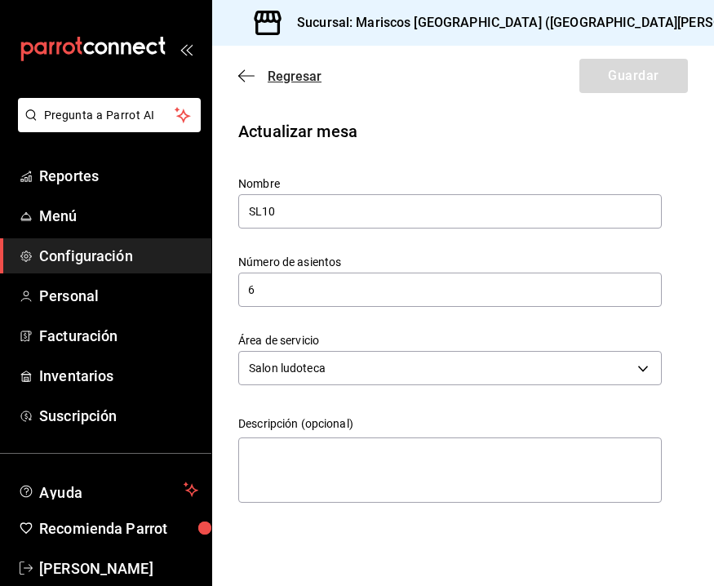
click at [250, 77] on icon "button" at bounding box center [246, 76] width 16 height 15
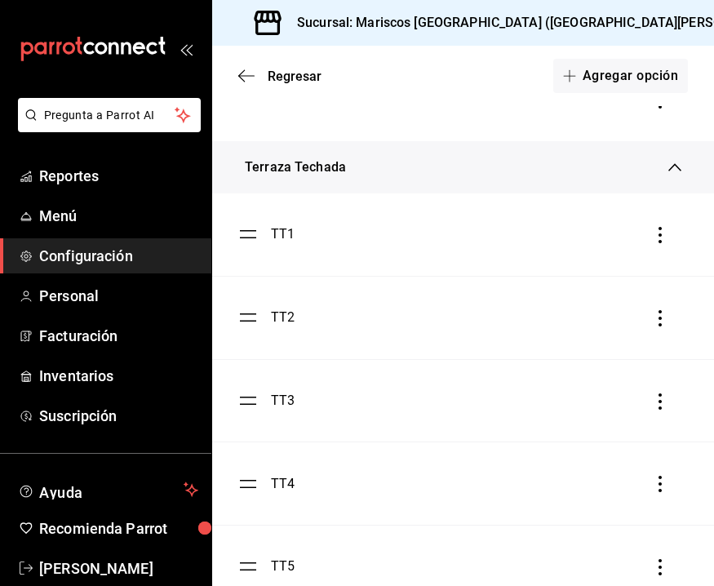
scroll to position [1330, 0]
click at [277, 230] on div "TT1" at bounding box center [283, 233] width 24 height 20
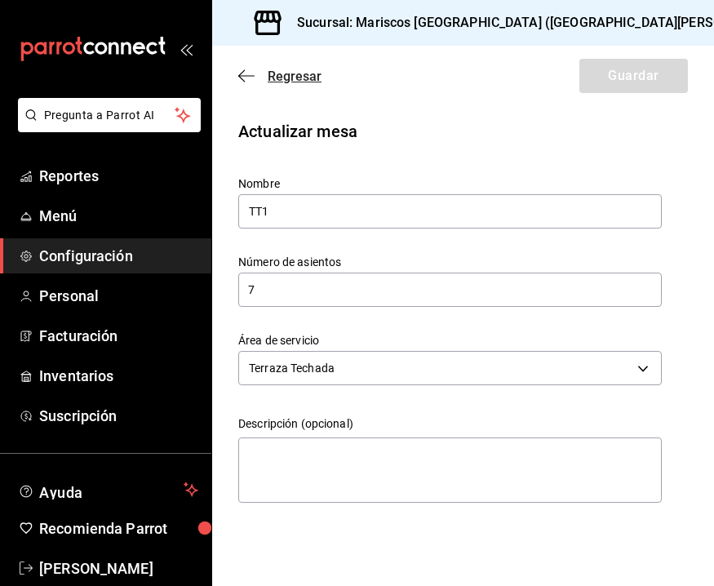
click at [241, 78] on icon "button" at bounding box center [241, 76] width 7 height 12
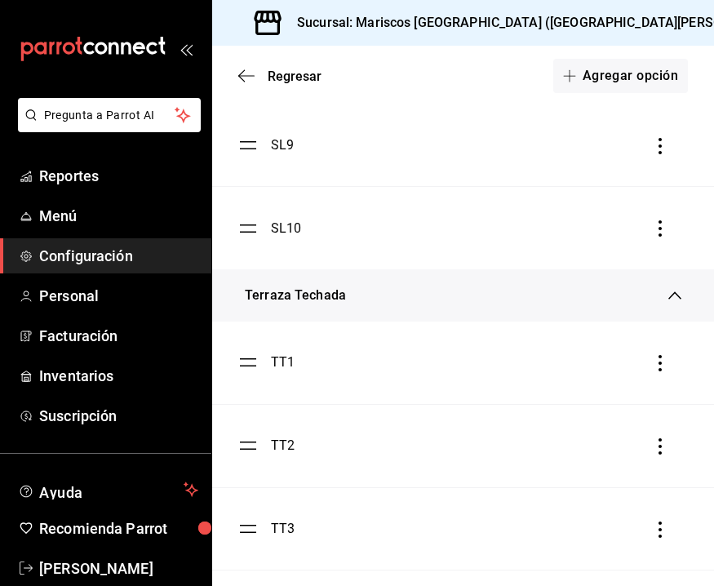
scroll to position [1207, 0]
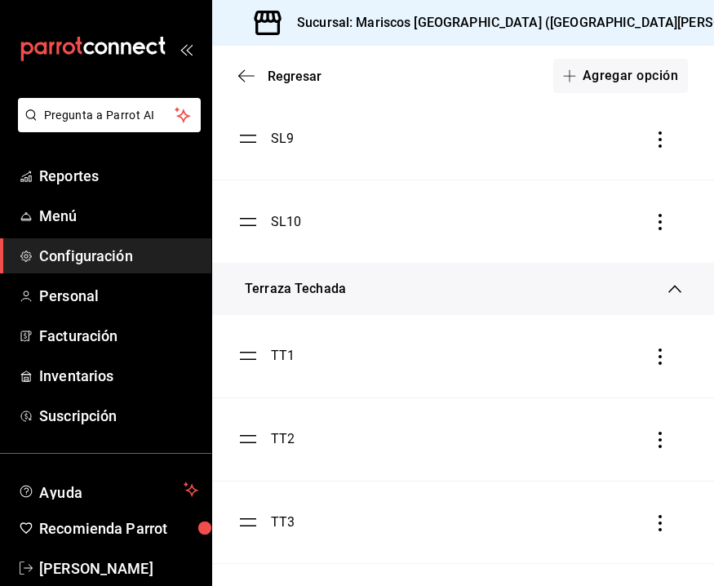
click at [279, 436] on div "TT2" at bounding box center [283, 439] width 24 height 20
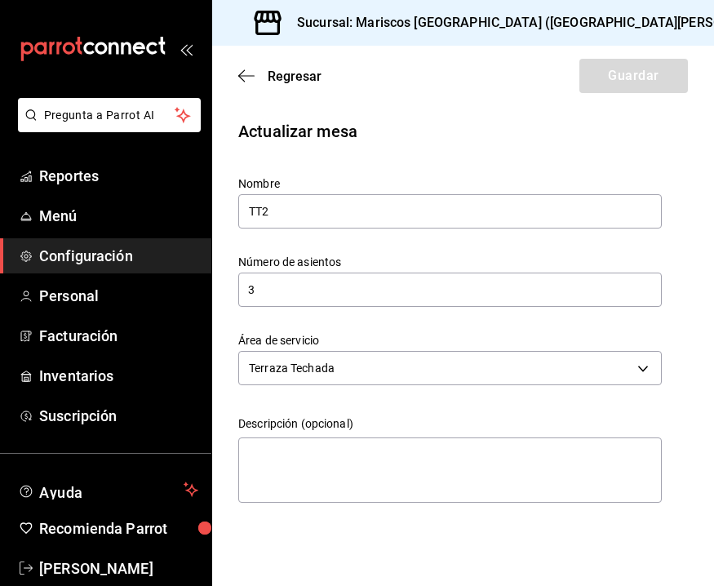
click at [257, 86] on div "Regresar Guardar" at bounding box center [463, 76] width 502 height 60
click at [250, 76] on icon "button" at bounding box center [246, 75] width 16 height 1
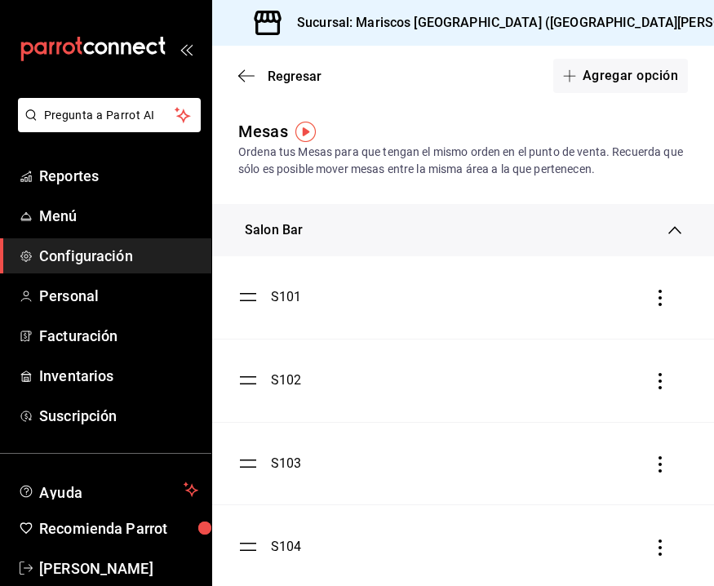
click at [292, 467] on div "S103" at bounding box center [286, 464] width 31 height 20
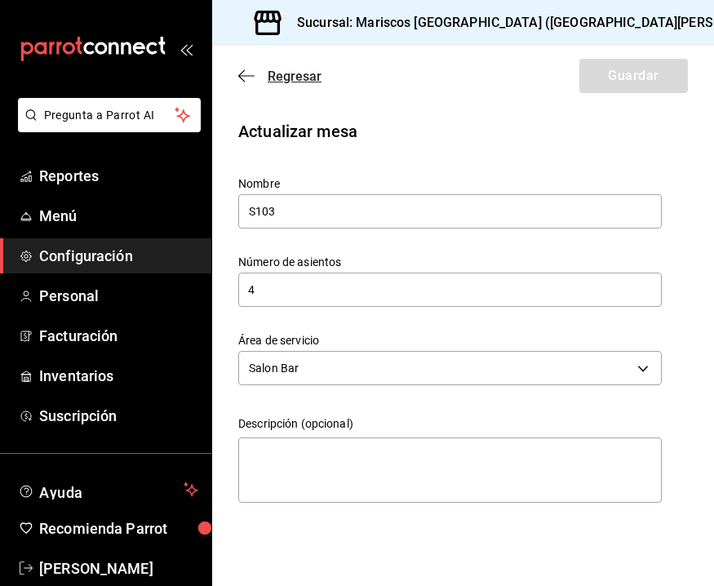
click at [252, 74] on icon "button" at bounding box center [246, 76] width 16 height 15
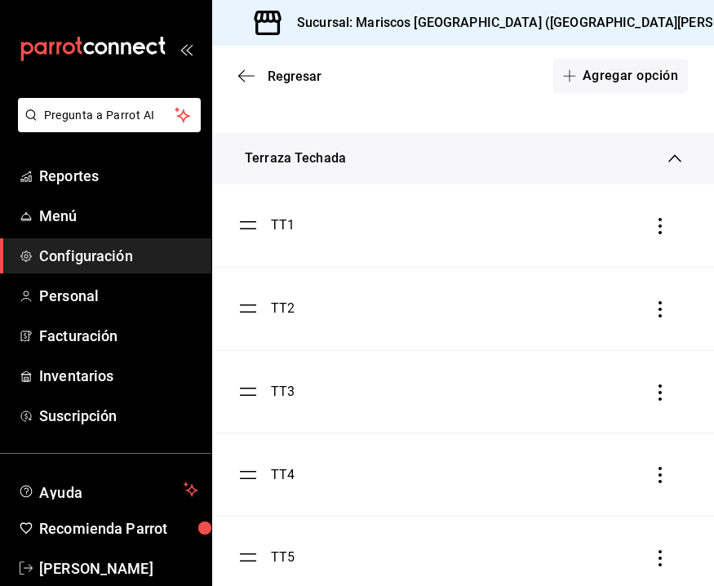
scroll to position [1341, 0]
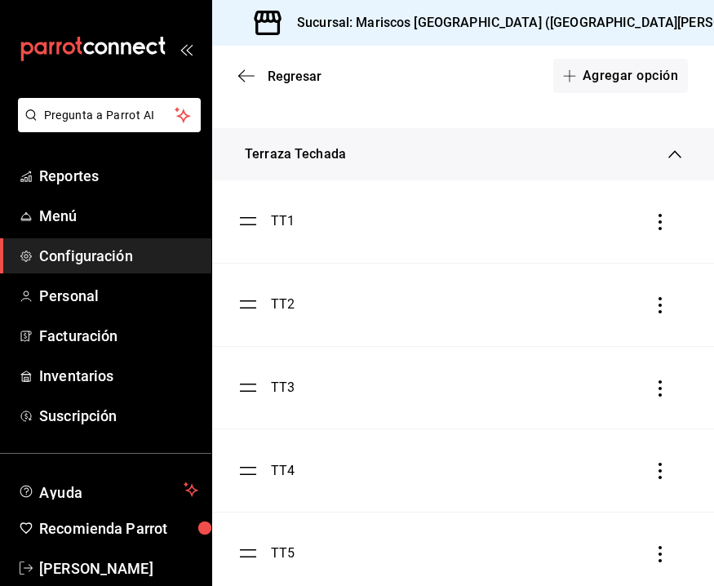
click at [282, 385] on div "TT3" at bounding box center [283, 388] width 24 height 20
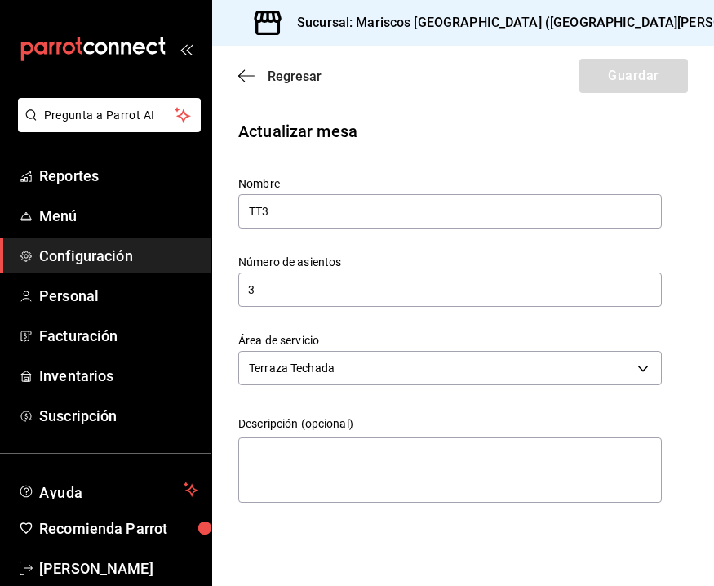
click at [254, 69] on span "Regresar" at bounding box center [279, 77] width 83 height 16
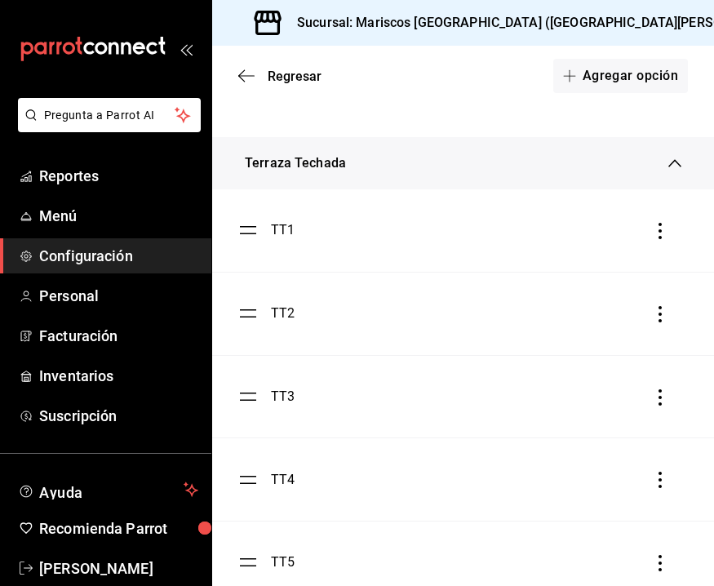
scroll to position [1335, 0]
click at [287, 475] on div "TT4" at bounding box center [283, 477] width 24 height 20
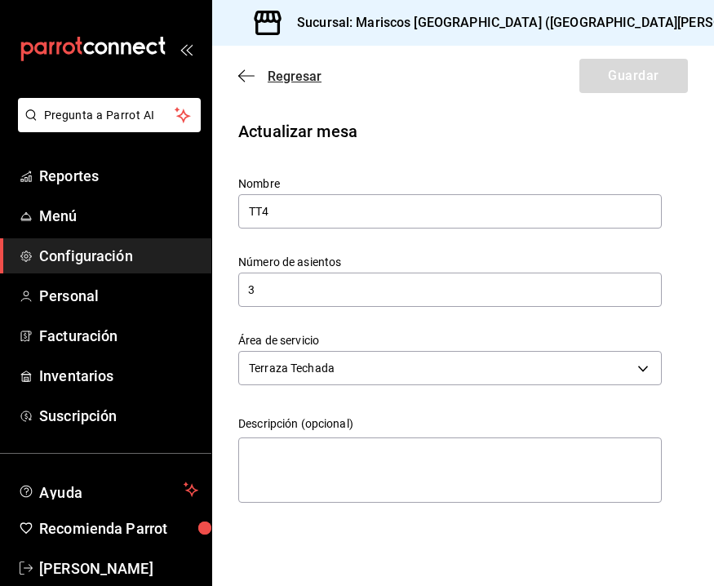
click at [247, 72] on icon "button" at bounding box center [246, 76] width 16 height 15
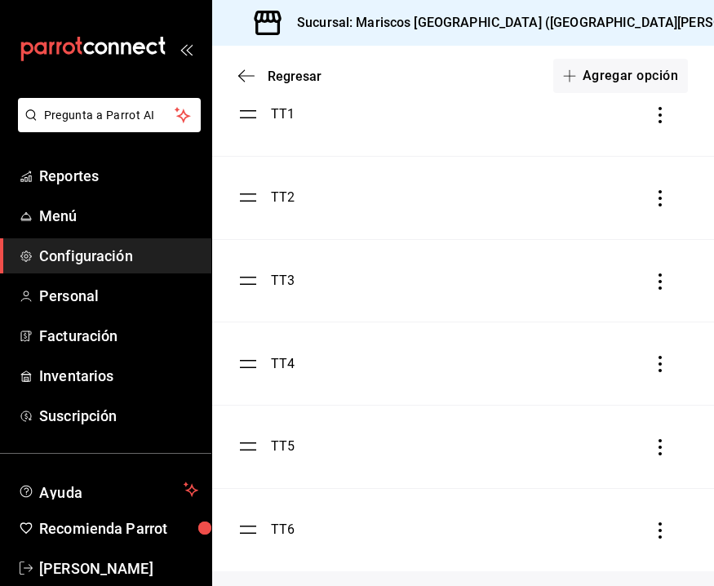
scroll to position [1451, 0]
click at [275, 446] on div "TT5" at bounding box center [283, 443] width 24 height 20
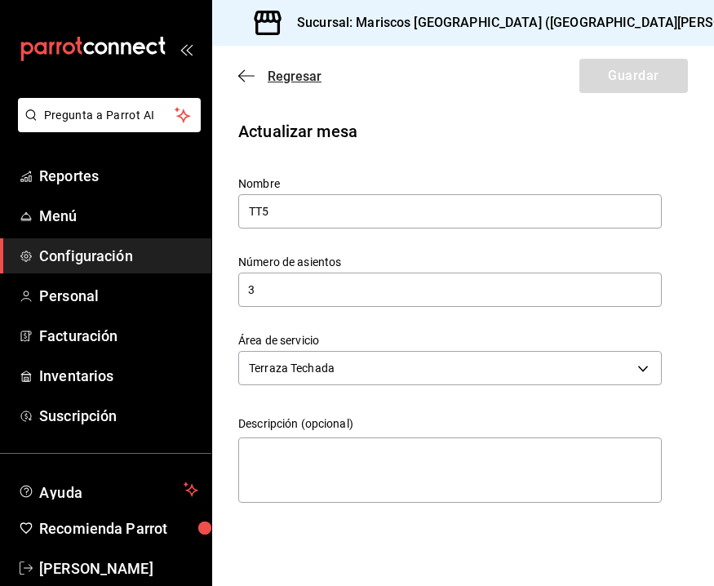
click at [250, 73] on icon "button" at bounding box center [246, 76] width 16 height 15
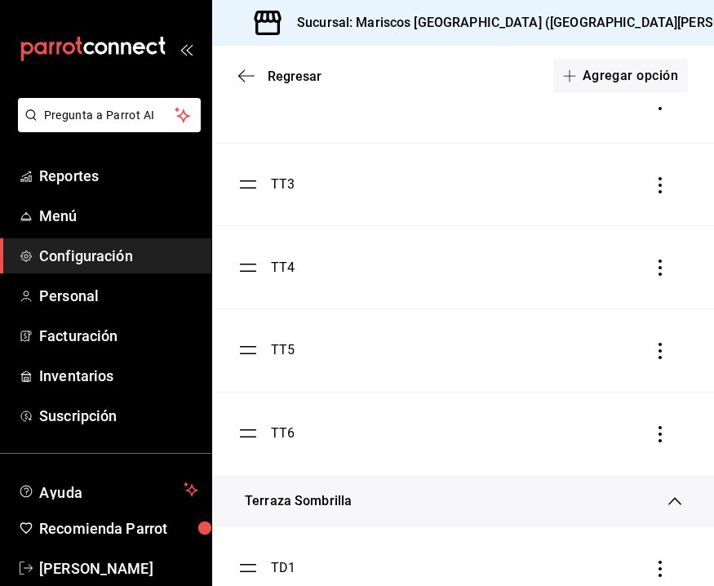
scroll to position [1485, 0]
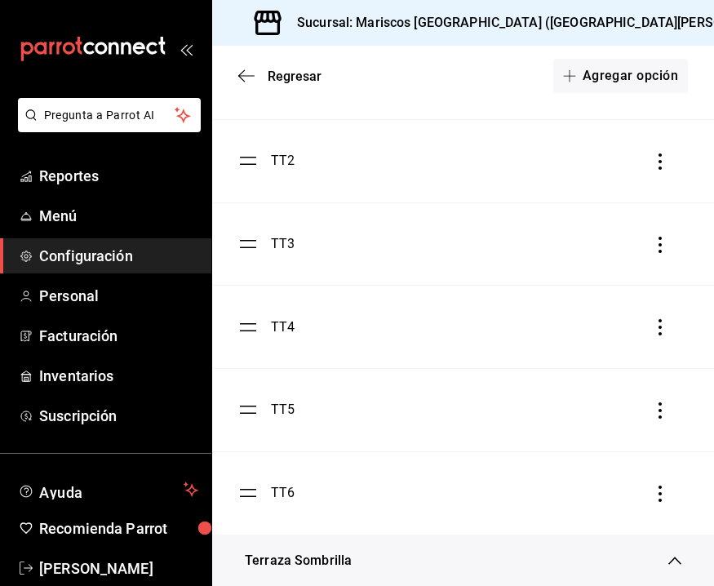
click at [280, 489] on div "TT6" at bounding box center [283, 493] width 24 height 20
